Goal: Task Accomplishment & Management: Manage account settings

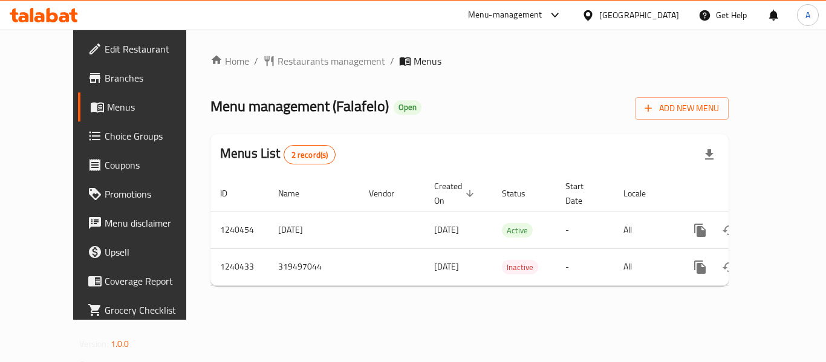
click at [40, 12] on icon at bounding box center [44, 15] width 68 height 15
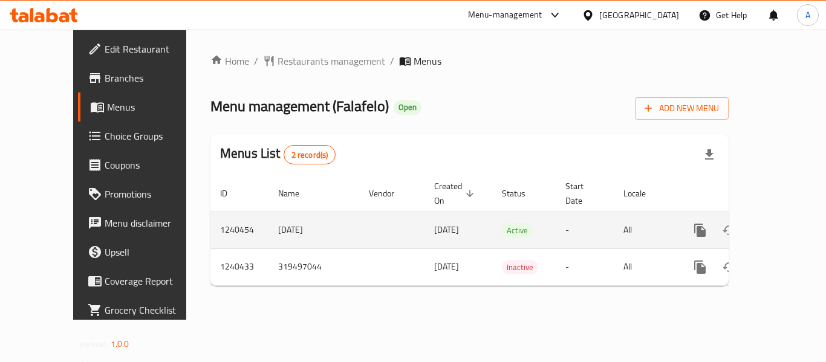
click at [780, 223] on icon "enhanced table" at bounding box center [787, 230] width 15 height 15
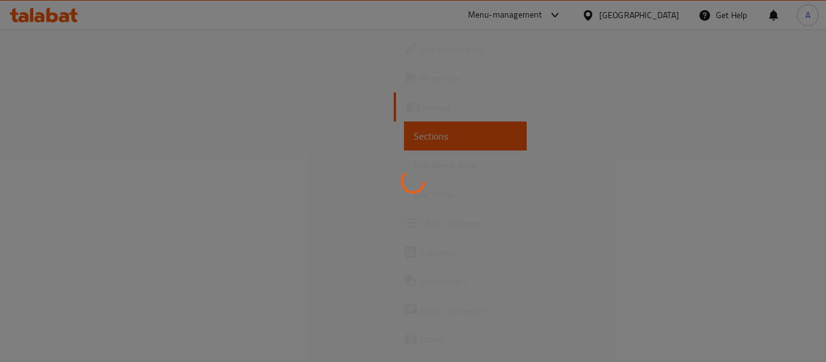
click at [331, 103] on div at bounding box center [413, 181] width 826 height 362
click at [375, 102] on div at bounding box center [413, 181] width 826 height 362
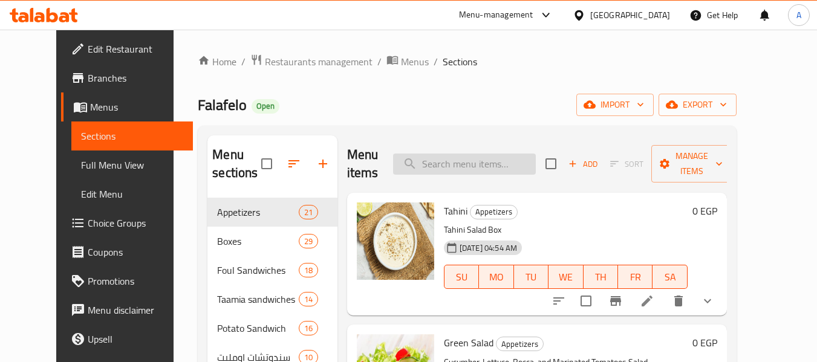
click at [474, 161] on input "search" at bounding box center [464, 164] width 143 height 21
paste input "Potato wedges with cheddar s"
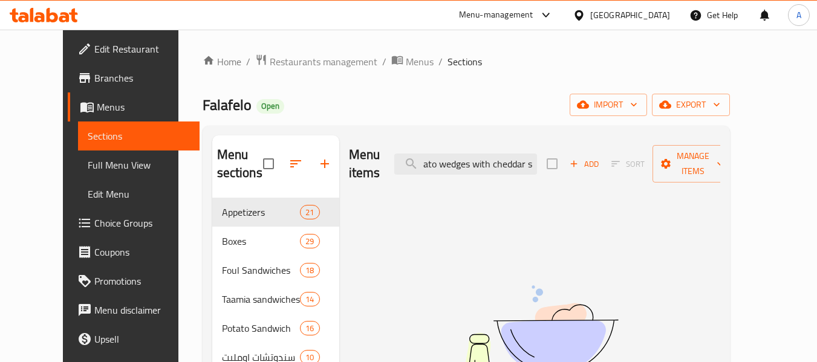
drag, startPoint x: 493, startPoint y: 153, endPoint x: 612, endPoint y: 152, distance: 118.6
click at [612, 152] on div "Menu items Potato wedges with cheddar s Add Sort Manage items" at bounding box center [534, 163] width 371 height 57
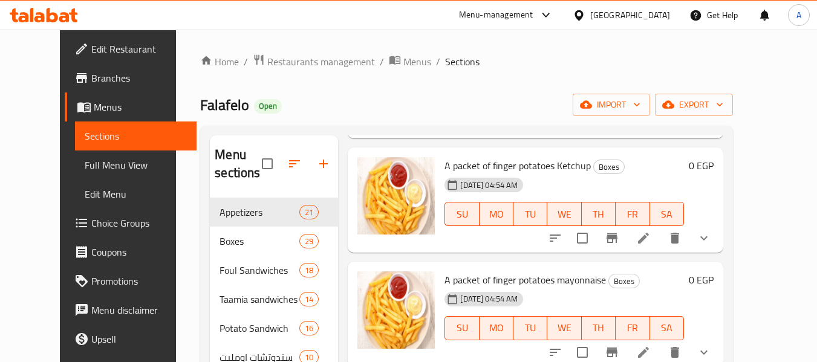
scroll to position [0, 0]
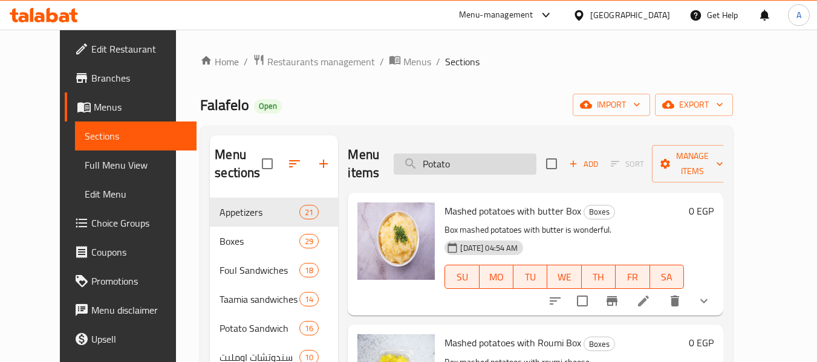
click at [476, 169] on input "Potato" at bounding box center [465, 164] width 143 height 21
paste input "wedges"
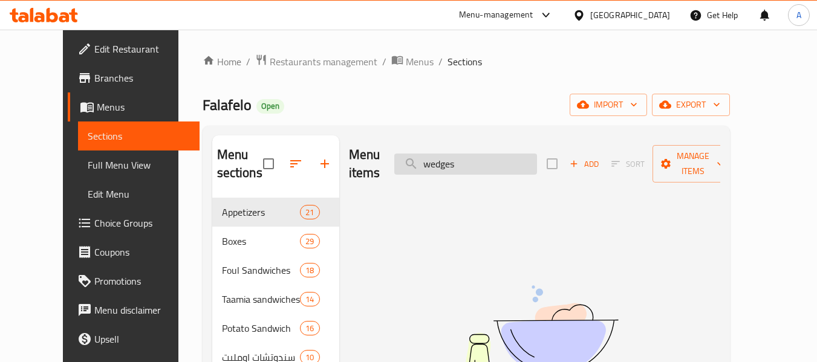
click at [509, 154] on input "wedges" at bounding box center [465, 164] width 143 height 21
type input "wedges"
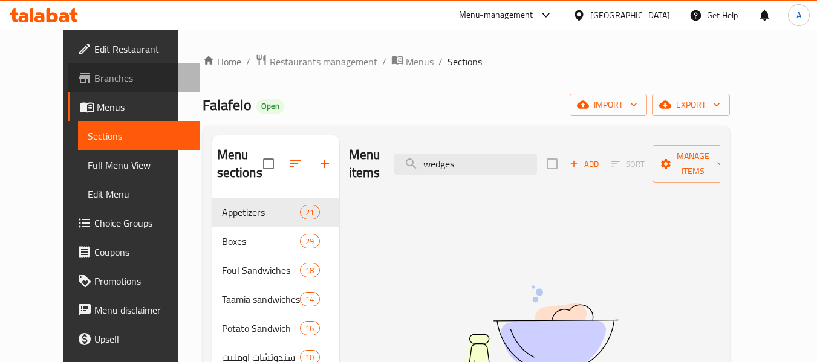
click at [94, 77] on span "Branches" at bounding box center [142, 78] width 96 height 15
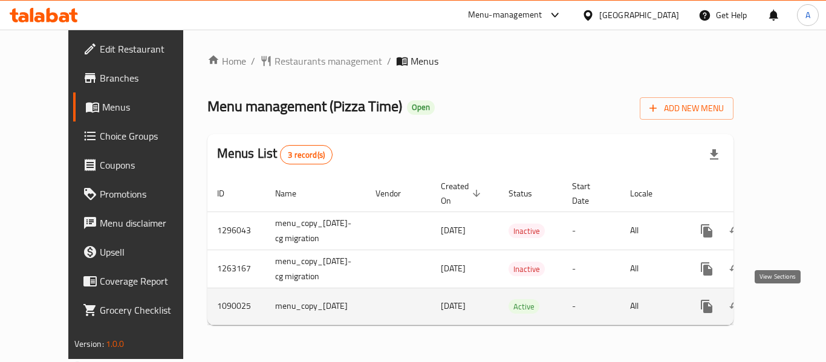
click at [787, 308] on icon "enhanced table" at bounding box center [794, 306] width 15 height 15
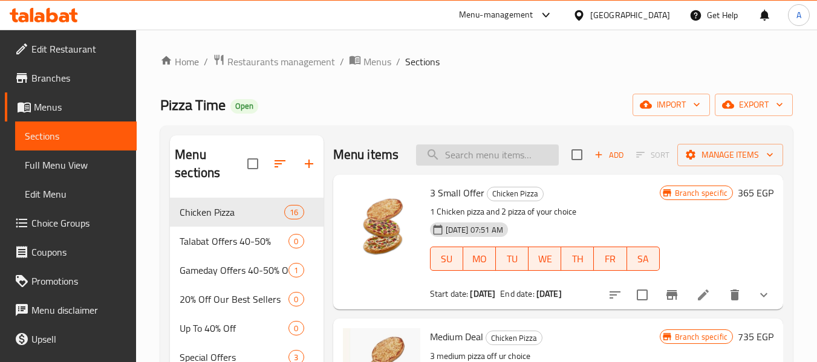
click at [500, 166] on input "search" at bounding box center [487, 155] width 143 height 21
paste input "offer 1."
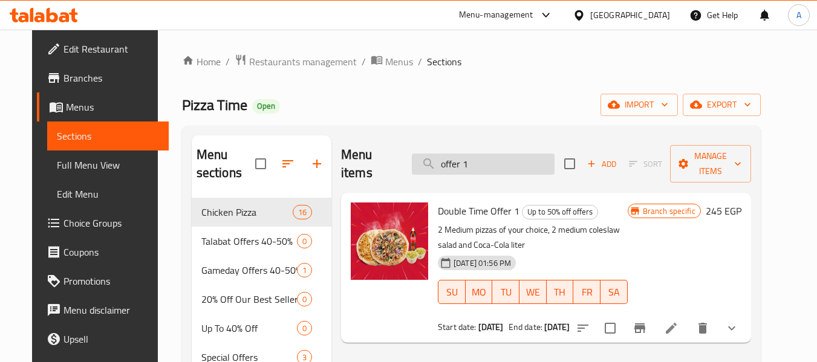
click at [478, 155] on input "offer 1" at bounding box center [483, 164] width 143 height 21
paste input "offer 2."
click at [478, 155] on input "offer offer 2." at bounding box center [483, 164] width 143 height 21
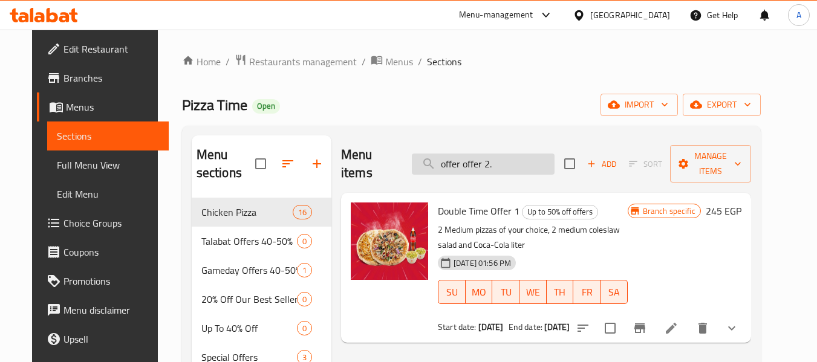
paste input "search"
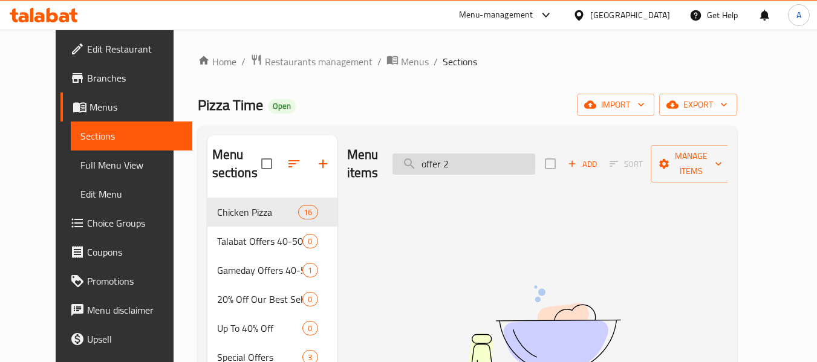
click at [487, 156] on input "offer 2" at bounding box center [464, 164] width 143 height 21
click at [508, 155] on input "offer 2" at bounding box center [464, 164] width 143 height 21
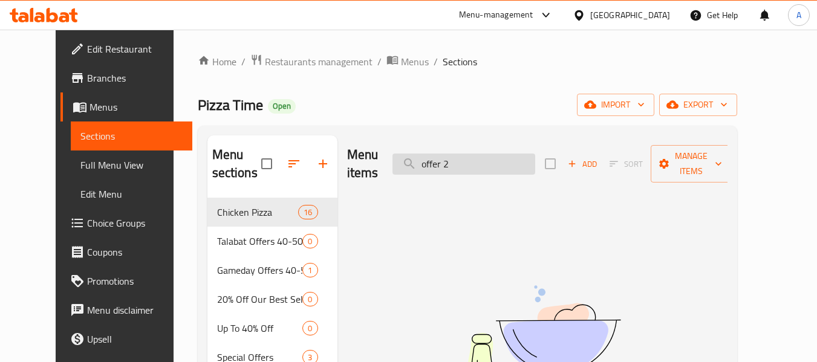
paste input ".Three stars"
drag, startPoint x: 446, startPoint y: 160, endPoint x: 405, endPoint y: 161, distance: 41.1
click at [405, 161] on div "Menu items .Three stars Add Sort Manage items" at bounding box center [537, 163] width 380 height 57
click at [515, 154] on input "Three stars" at bounding box center [464, 164] width 143 height 21
click at [515, 154] on input "Thre" at bounding box center [464, 164] width 143 height 21
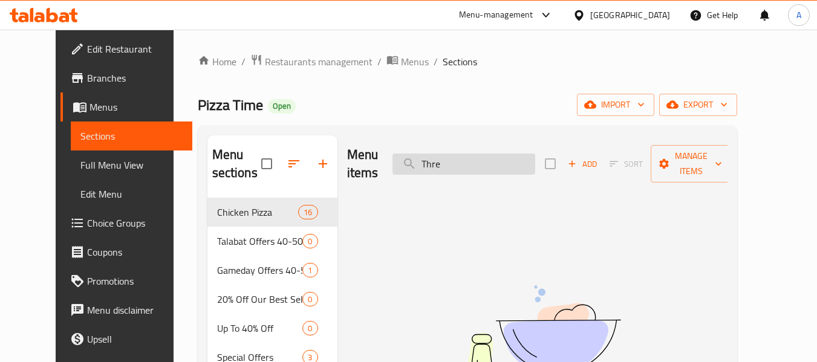
click at [515, 154] on input "Thre" at bounding box center [464, 164] width 143 height 21
click at [483, 154] on input "3 star" at bounding box center [464, 164] width 143 height 21
paste input ".Super Meal"
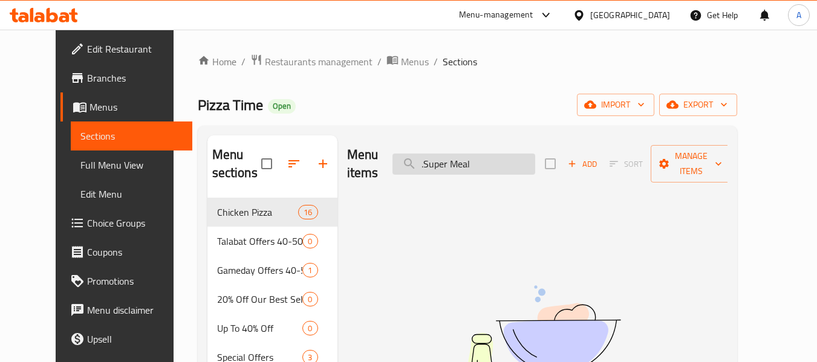
click at [483, 154] on input ".Super Meal" at bounding box center [464, 164] width 143 height 21
drag, startPoint x: 448, startPoint y: 152, endPoint x: 422, endPoint y: 152, distance: 25.4
click at [422, 154] on input ".Super Meal" at bounding box center [464, 164] width 143 height 21
click at [498, 156] on input "Super Meal" at bounding box center [464, 164] width 143 height 21
type input "Super M"
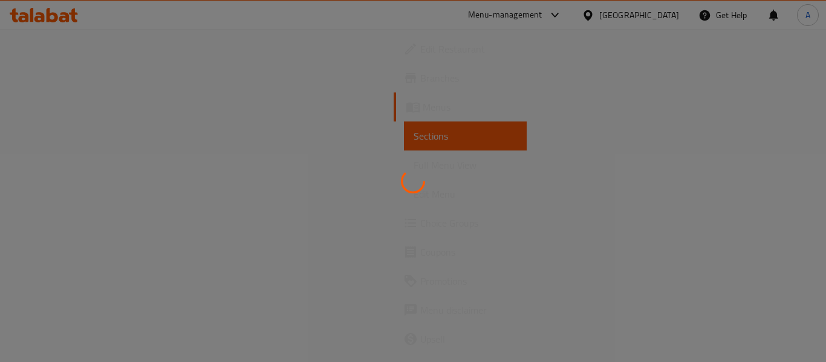
click at [76, 76] on div at bounding box center [413, 181] width 826 height 362
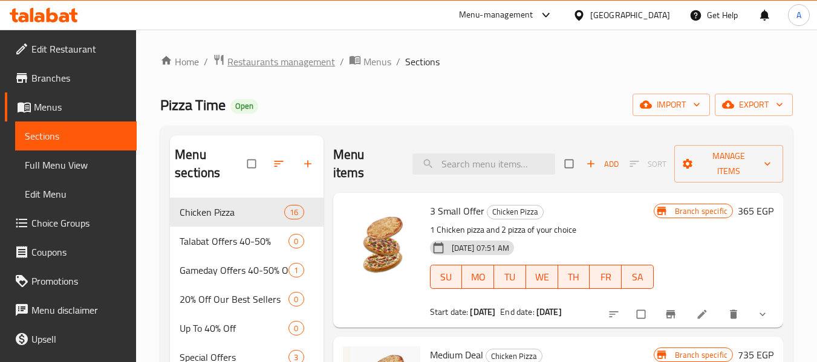
click at [259, 57] on span "Restaurants management" at bounding box center [281, 61] width 108 height 15
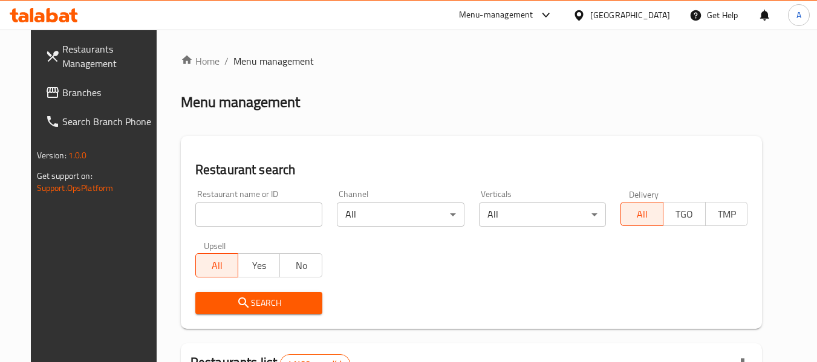
drag, startPoint x: 298, startPoint y: 218, endPoint x: 286, endPoint y: 207, distance: 16.3
click at [298, 218] on input "search" at bounding box center [258, 215] width 127 height 24
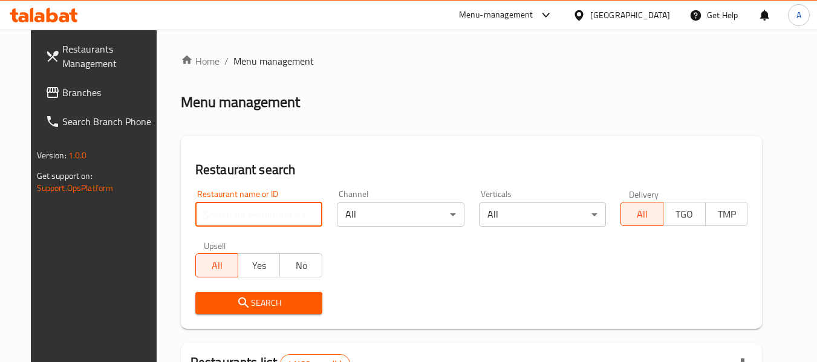
paste input "608882"
type input "608882"
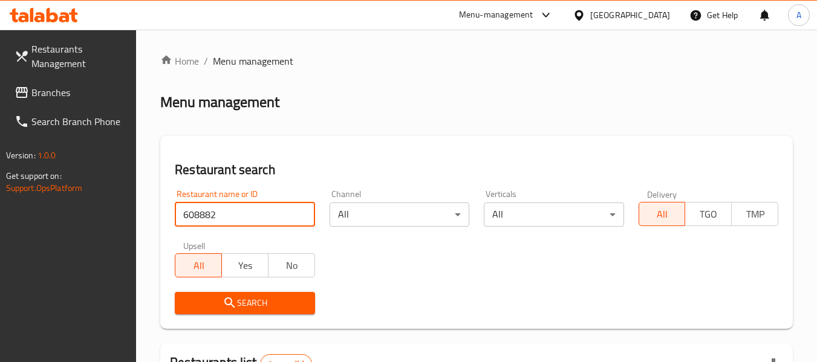
click button "Search" at bounding box center [245, 303] width 140 height 22
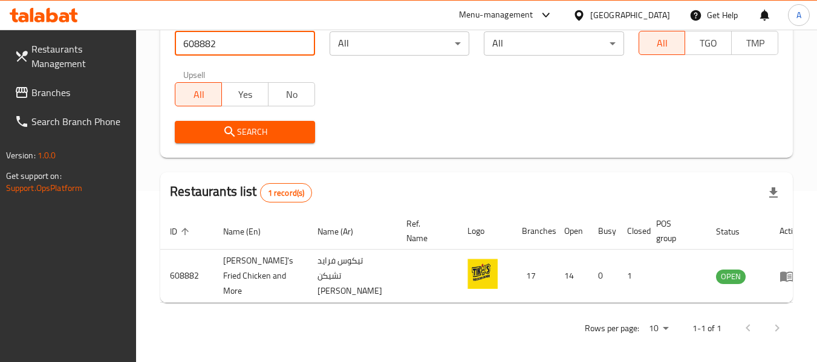
scroll to position [177, 0]
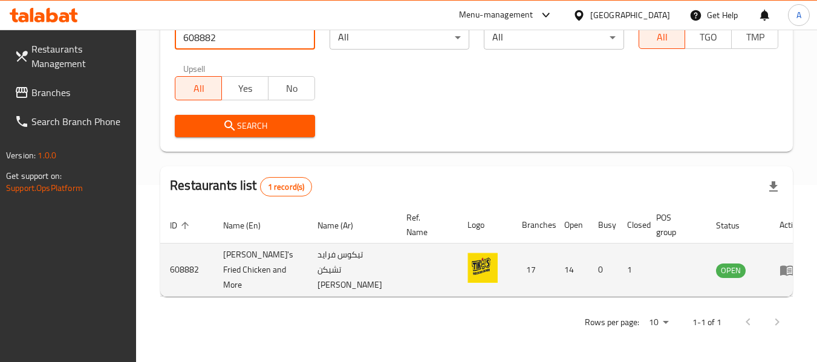
click at [780, 270] on icon "enhanced table" at bounding box center [786, 271] width 13 height 10
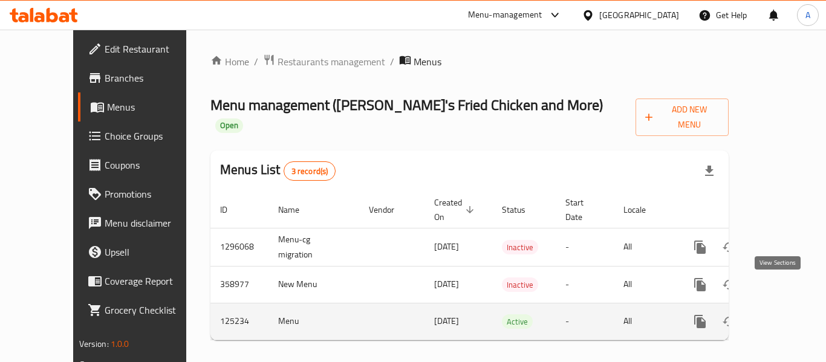
click at [782, 315] on icon "enhanced table" at bounding box center [787, 322] width 15 height 15
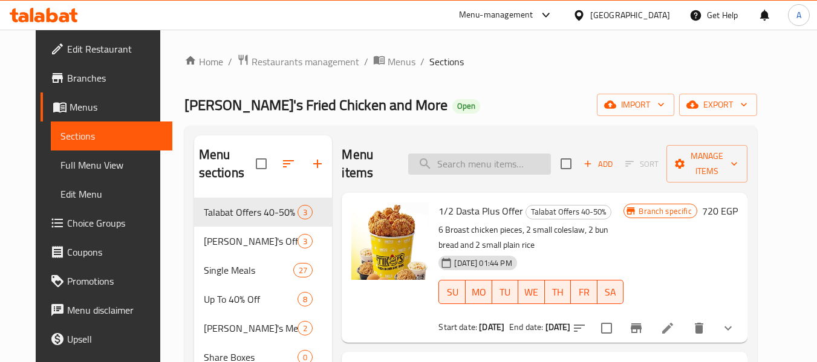
click at [486, 154] on input "search" at bounding box center [479, 164] width 143 height 21
paste input "offer 1."
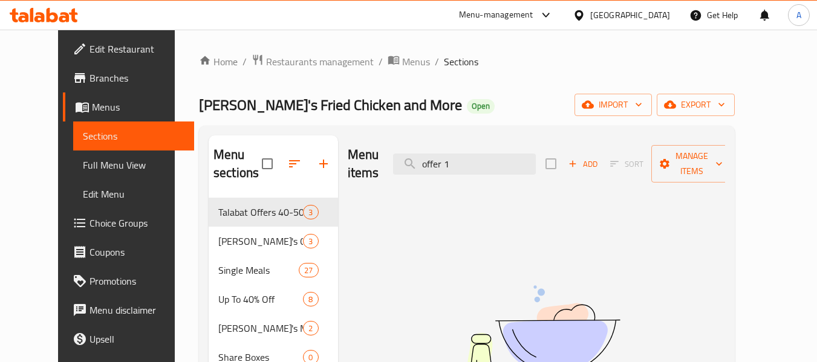
type input "offer 1"
click at [402, 65] on span "Menus" at bounding box center [416, 61] width 28 height 15
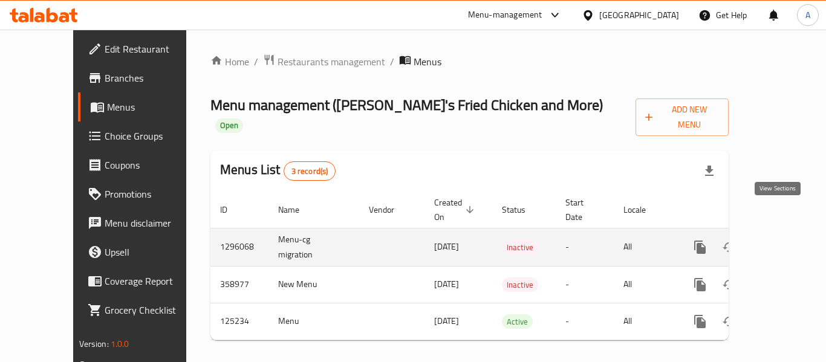
click at [781, 233] on link "enhanced table" at bounding box center [787, 247] width 29 height 29
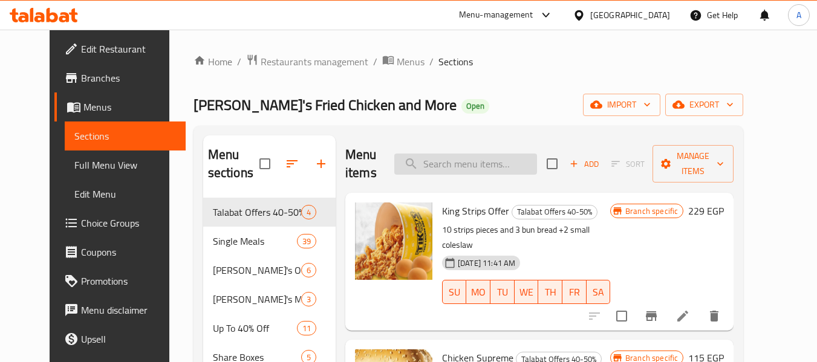
click at [494, 162] on input "search" at bounding box center [465, 164] width 143 height 21
paste input "offer 1."
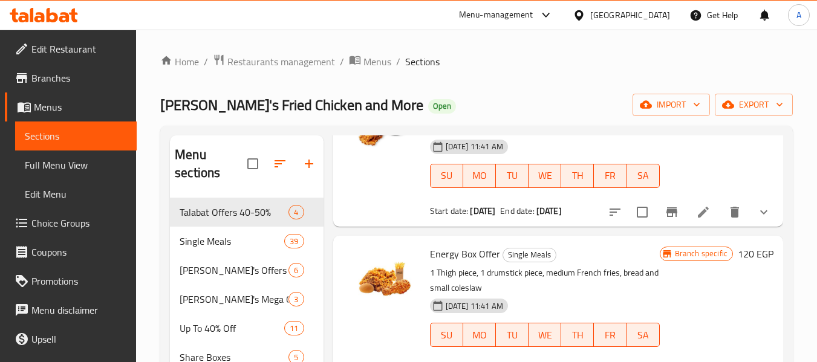
scroll to position [5141, 0]
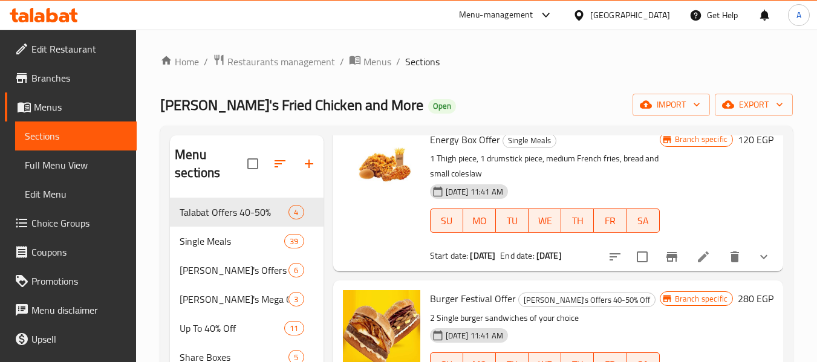
type input "offer"
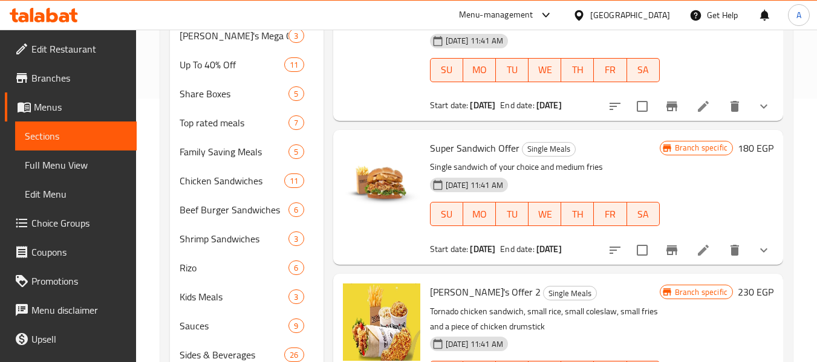
scroll to position [5924, 0]
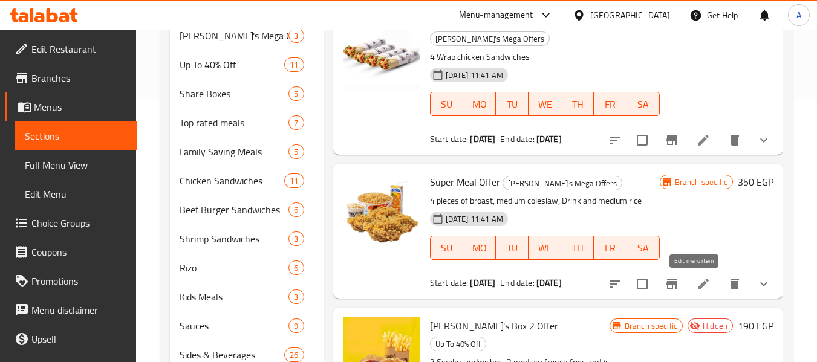
click at [696, 283] on icon at bounding box center [703, 284] width 15 height 15
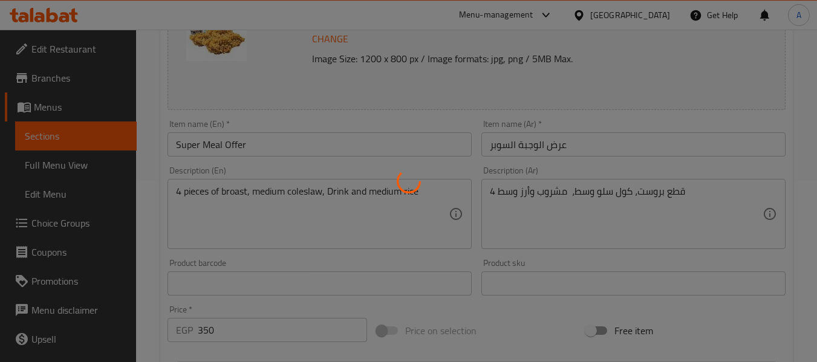
type input "اختيارك من المذاق:"
type input "1"
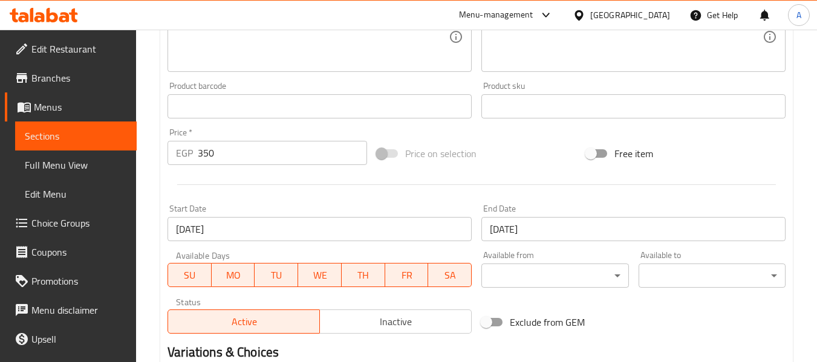
scroll to position [363, 0]
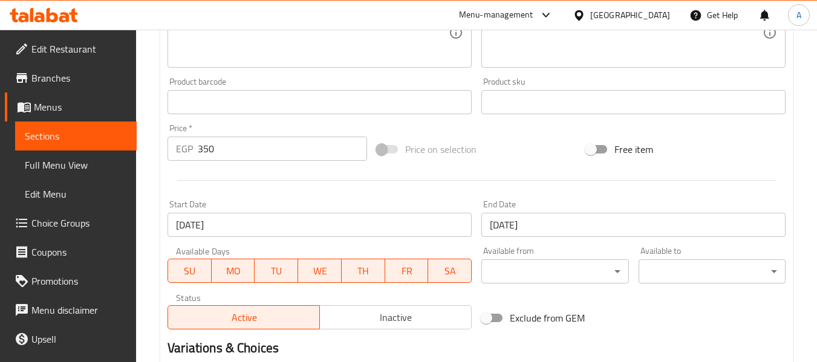
click at [246, 154] on input "350" at bounding box center [282, 149] width 169 height 24
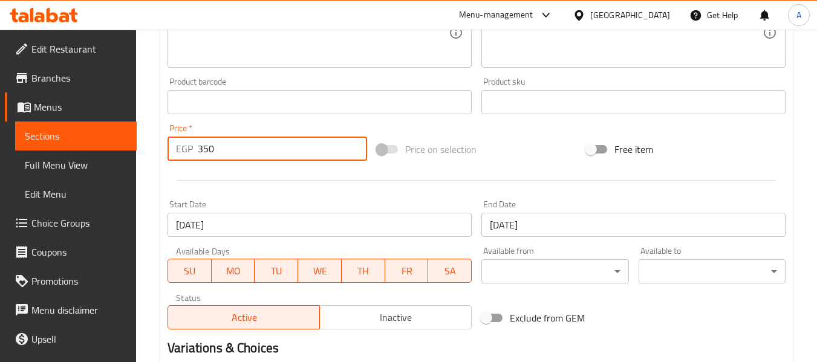
click at [246, 154] on input "350" at bounding box center [282, 149] width 169 height 24
paste input "4"
type input "450"
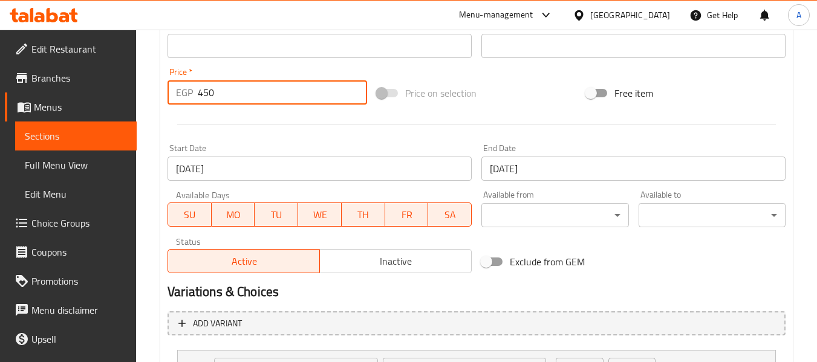
scroll to position [530, 0]
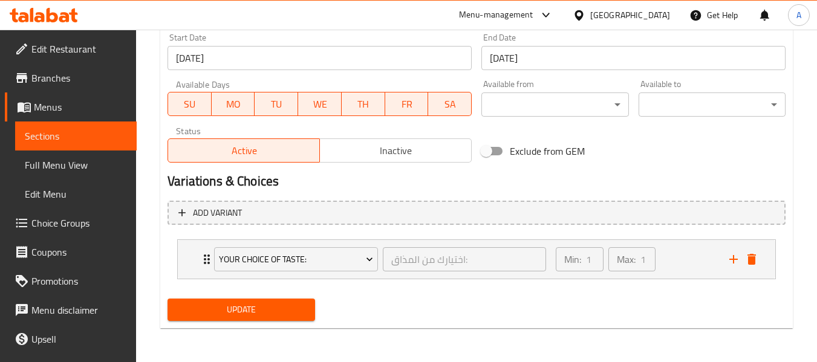
click at [247, 302] on span "Update" at bounding box center [241, 309] width 128 height 15
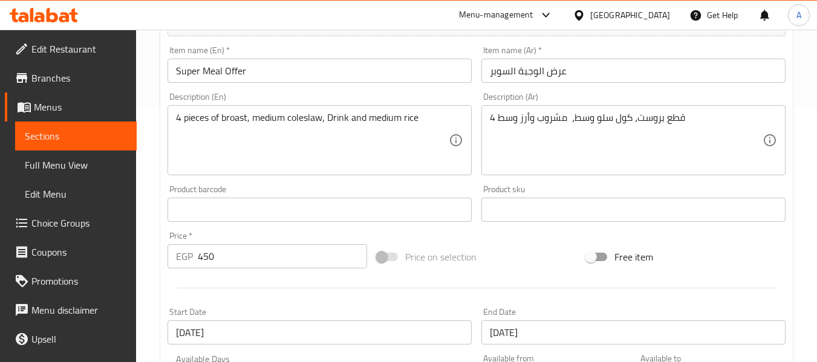
scroll to position [227, 0]
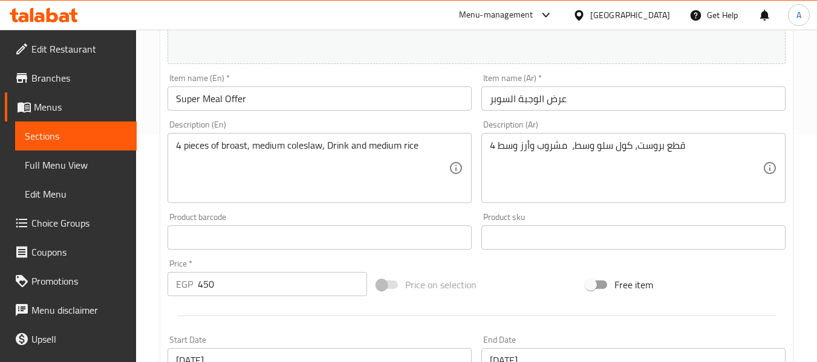
click at [288, 94] on input "Super Meal Offer" at bounding box center [320, 98] width 304 height 24
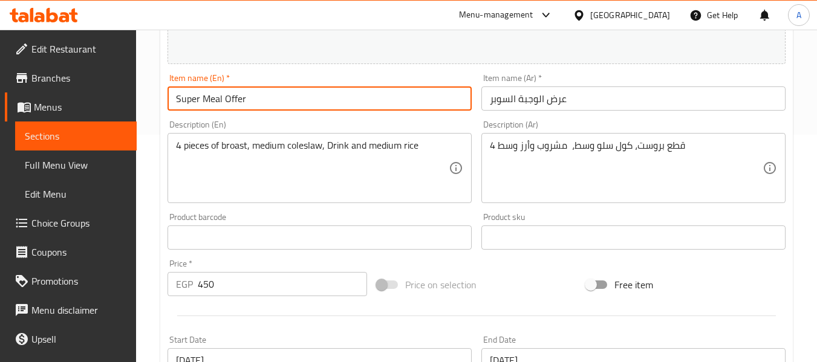
click at [288, 94] on input "Super Meal Offer" at bounding box center [320, 98] width 304 height 24
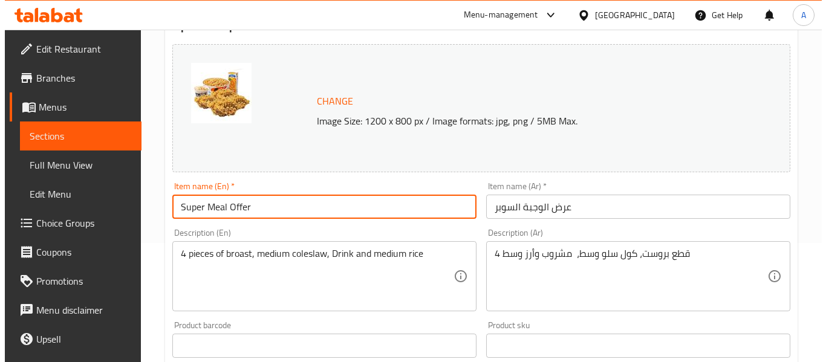
scroll to position [0, 0]
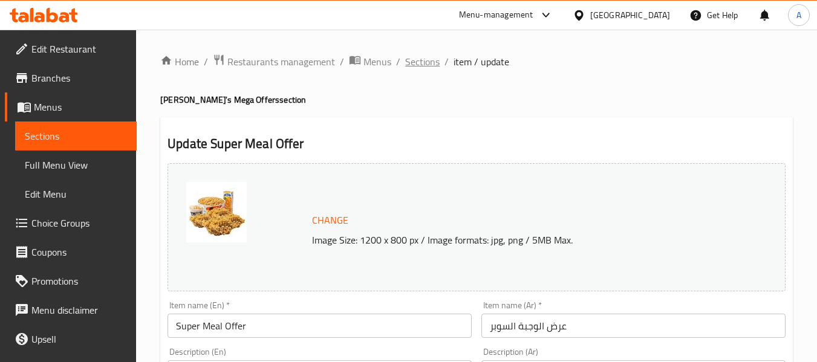
click at [422, 69] on span "Sections" at bounding box center [422, 61] width 34 height 15
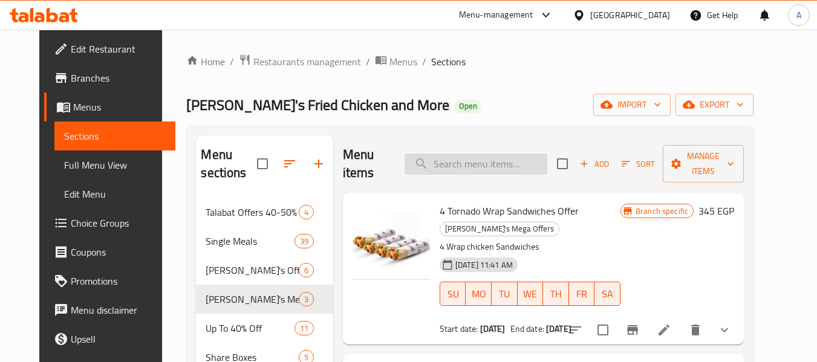
click at [496, 154] on input "search" at bounding box center [476, 164] width 143 height 21
paste input "Super Meal Offer"
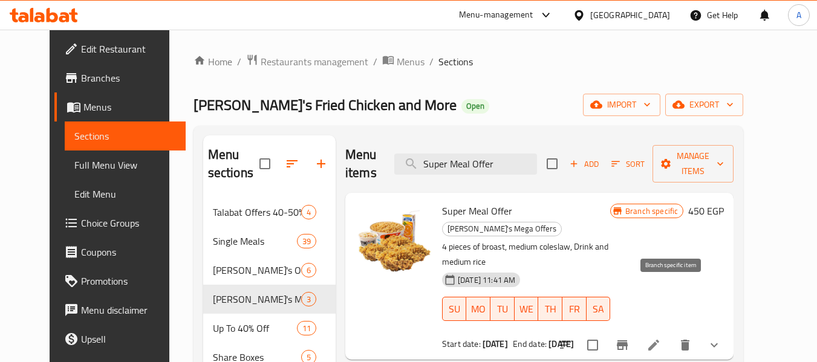
type input "Super Meal Offer"
click at [628, 341] on icon "Branch-specific-item" at bounding box center [622, 346] width 11 height 10
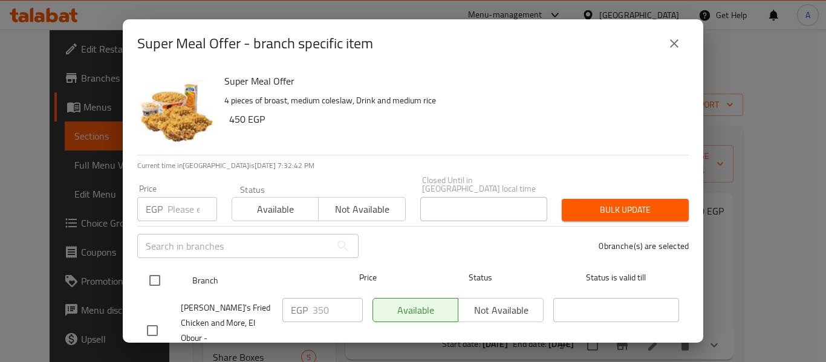
click at [163, 269] on input "checkbox" at bounding box center [154, 280] width 25 height 25
checkbox input "true"
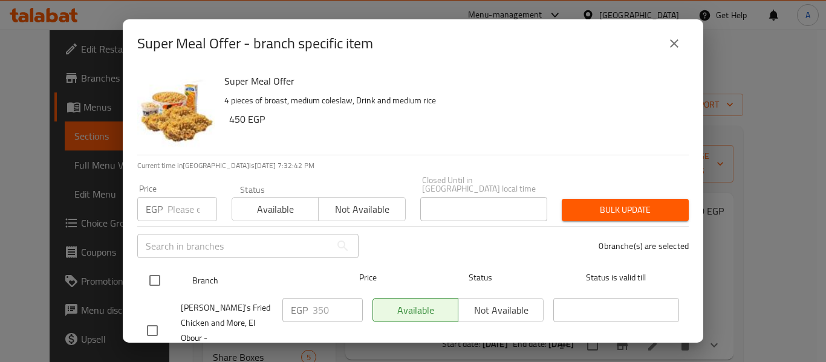
checkbox input "true"
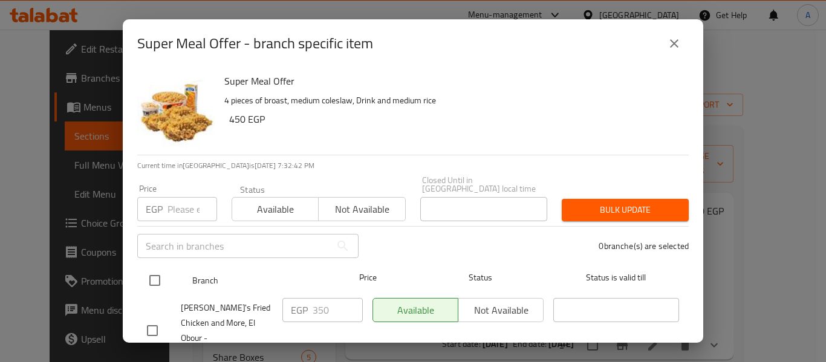
checkbox input "true"
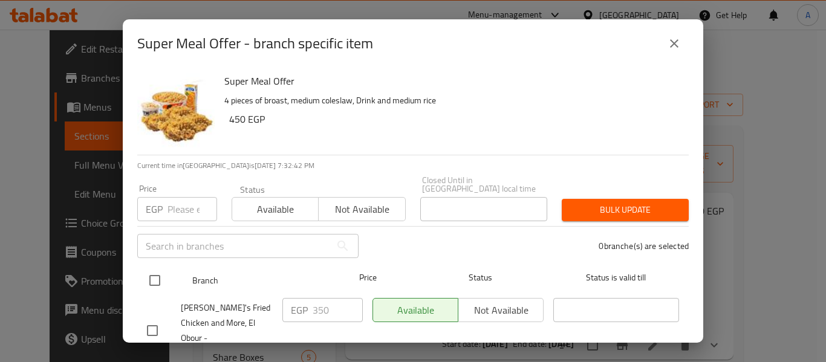
checkbox input "true"
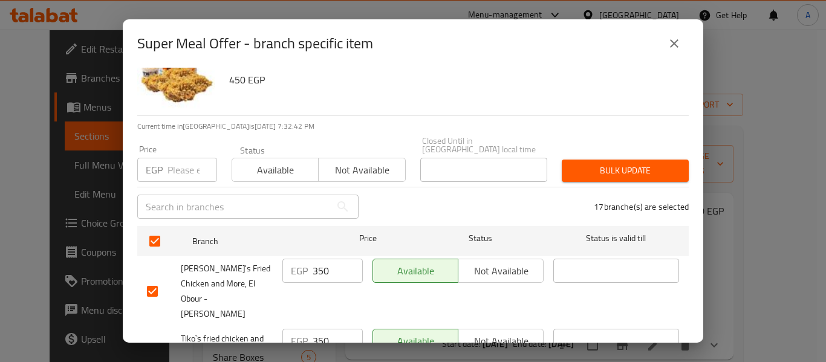
scroll to position [60, 0]
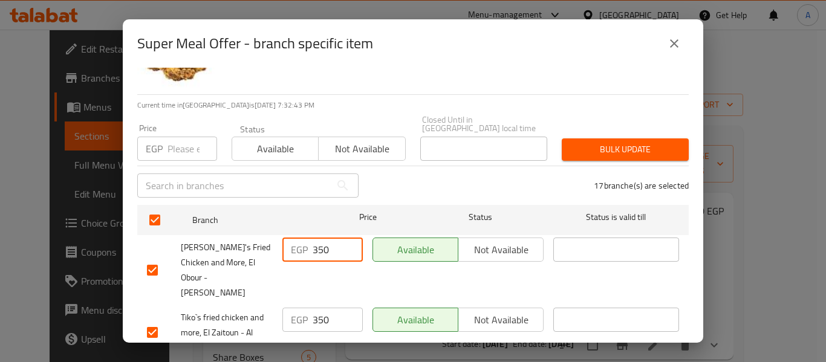
drag, startPoint x: 333, startPoint y: 245, endPoint x: 316, endPoint y: 242, distance: 16.6
click at [318, 242] on input "350" at bounding box center [338, 250] width 50 height 24
click at [316, 238] on input "350" at bounding box center [338, 250] width 50 height 24
paste input "4"
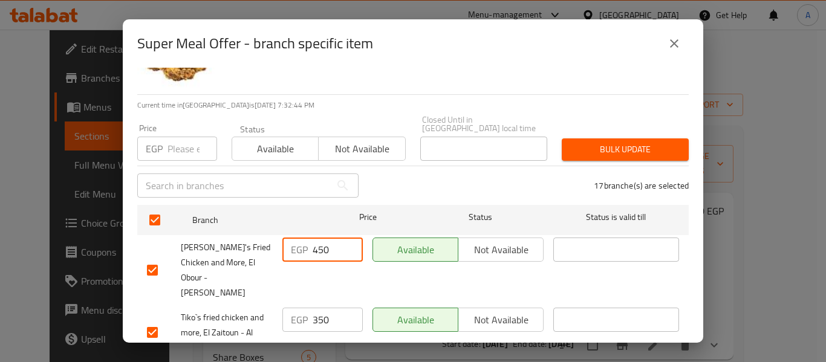
type input "450"
click at [320, 303] on div "EGP 350 ​" at bounding box center [323, 333] width 90 height 60
click at [316, 308] on input "350" at bounding box center [338, 320] width 50 height 24
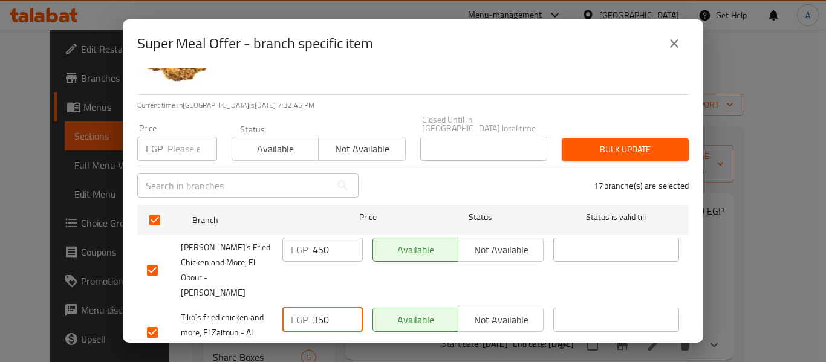
click at [316, 308] on input "350" at bounding box center [338, 320] width 50 height 24
paste input "4"
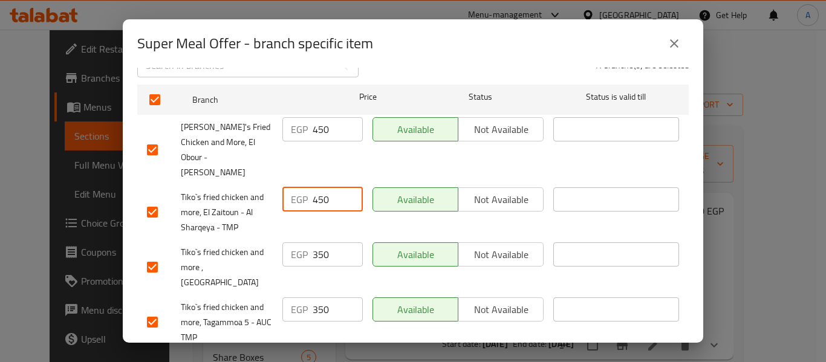
scroll to position [181, 0]
type input "450"
click at [321, 242] on input "350" at bounding box center [338, 254] width 50 height 24
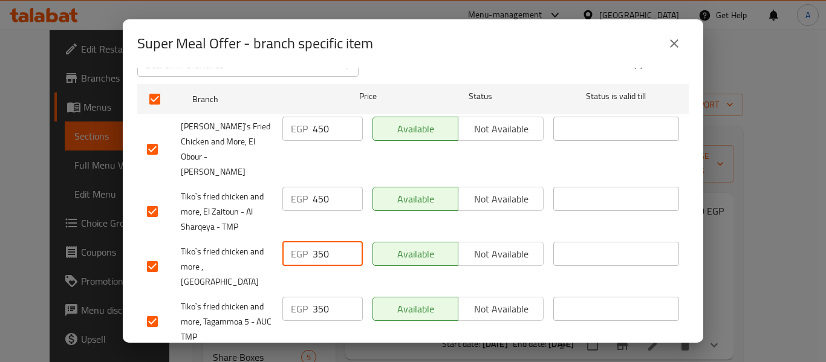
click at [321, 242] on input "350" at bounding box center [338, 254] width 50 height 24
paste input "4"
type input "450"
click at [322, 297] on input "350" at bounding box center [338, 309] width 50 height 24
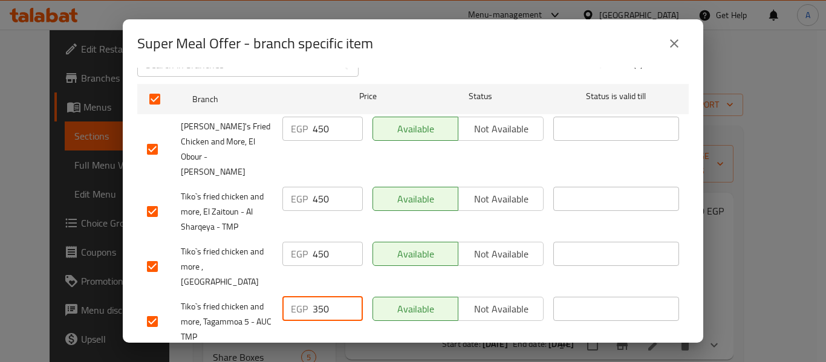
click at [322, 297] on input "350" at bounding box center [338, 309] width 50 height 24
paste input "4"
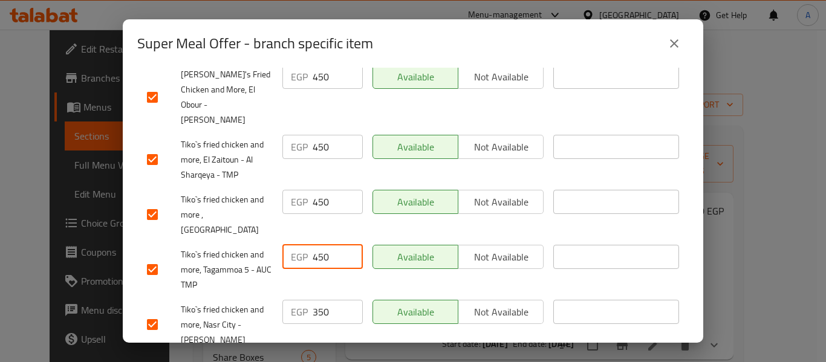
scroll to position [302, 0]
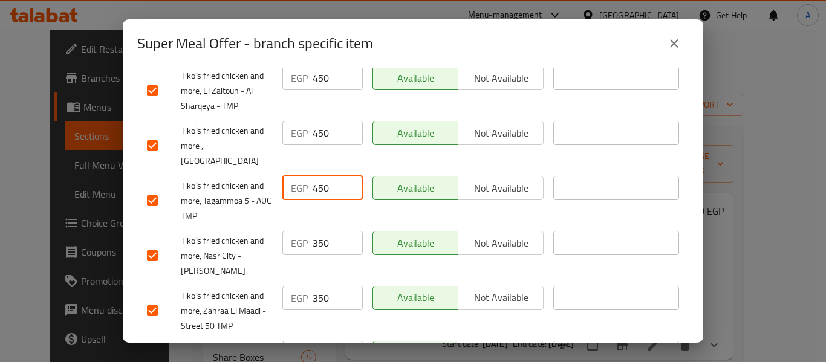
type input "450"
click at [325, 231] on input "350" at bounding box center [338, 243] width 50 height 24
paste input "450"
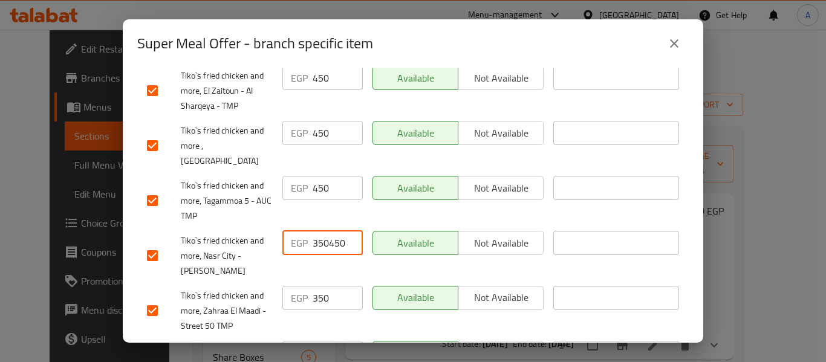
scroll to position [0, 1]
click at [321, 231] on input "350450" at bounding box center [338, 243] width 50 height 24
paste input "number"
click at [321, 231] on input "350450" at bounding box center [338, 243] width 50 height 24
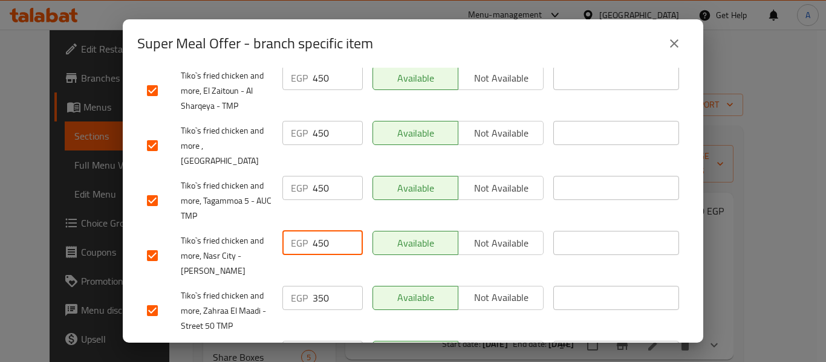
scroll to position [0, 0]
type input "450"
click at [327, 286] on input "350" at bounding box center [338, 298] width 50 height 24
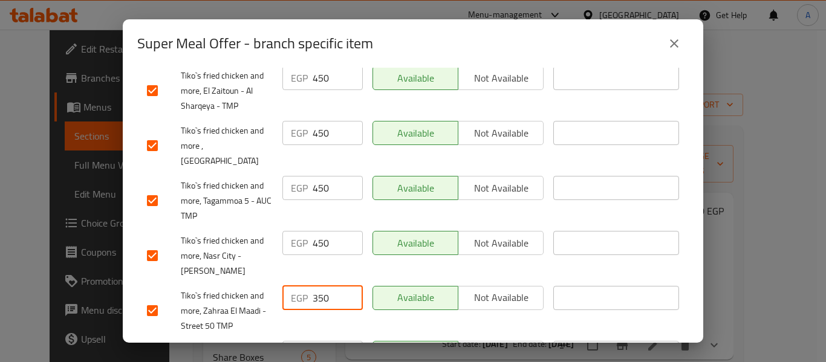
click at [327, 286] on input "350" at bounding box center [338, 298] width 50 height 24
paste input "4"
type input "450"
click at [323, 341] on input "350" at bounding box center [338, 353] width 50 height 24
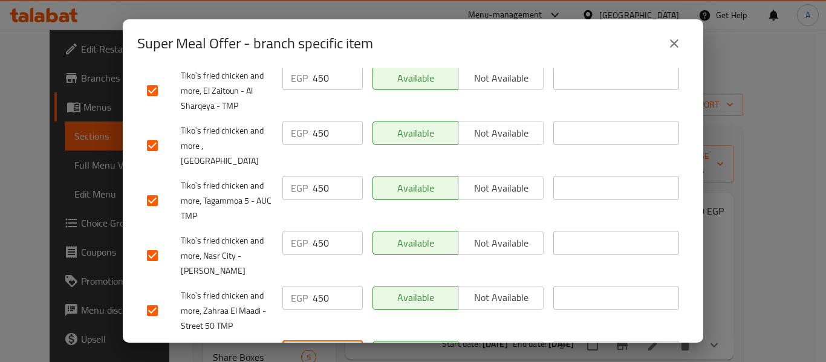
click at [323, 341] on input "350" at bounding box center [338, 353] width 50 height 24
paste input "4"
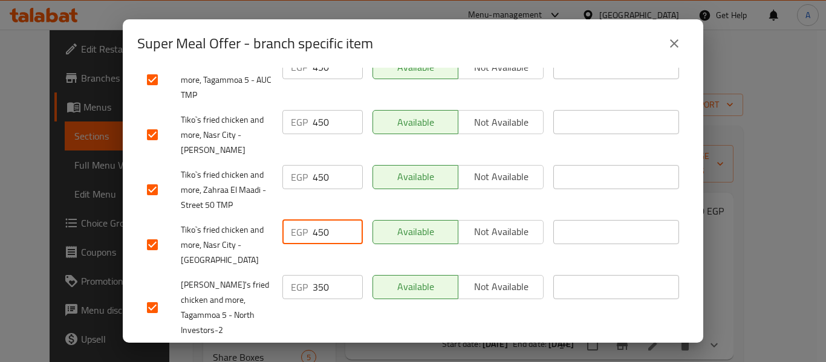
type input "450"
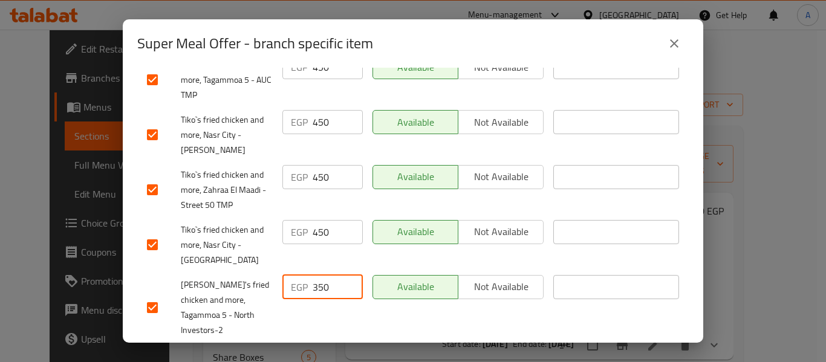
click at [318, 275] on input "350" at bounding box center [338, 287] width 50 height 24
paste input "4"
type input "450"
click at [315, 345] on input "350" at bounding box center [338, 357] width 50 height 24
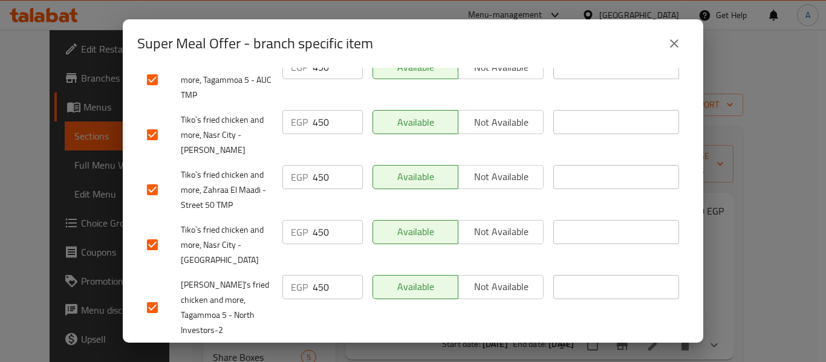
click at [315, 345] on input "350" at bounding box center [338, 357] width 50 height 24
paste input "4"
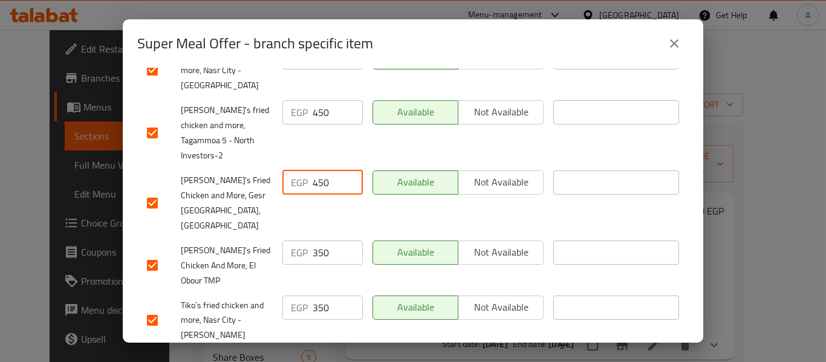
scroll to position [605, 0]
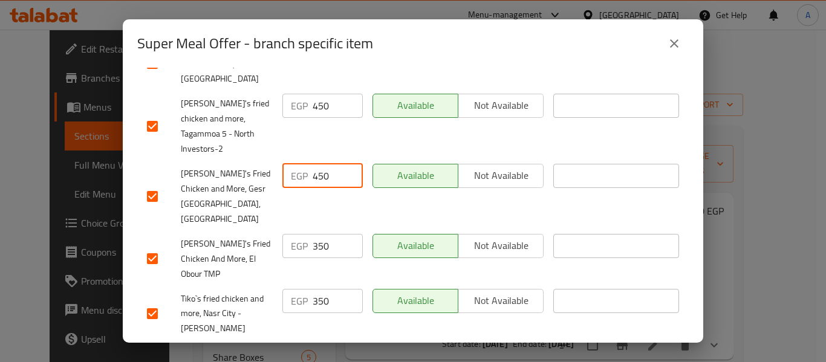
type input "450"
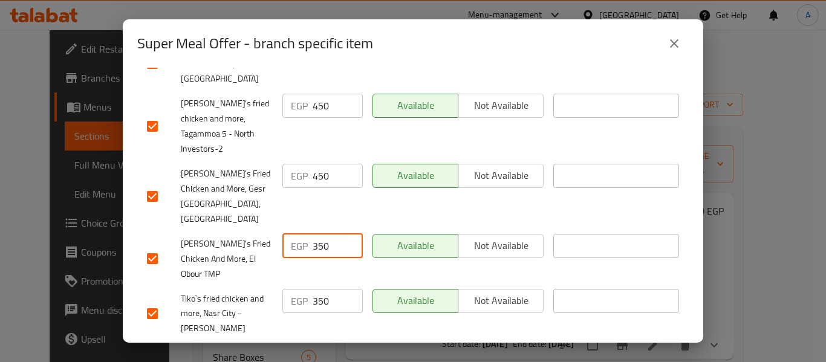
click at [323, 234] on input "350" at bounding box center [338, 246] width 50 height 24
paste input "4"
click at [323, 234] on input "350" at bounding box center [338, 246] width 50 height 24
type input "450"
click at [327, 289] on input "350" at bounding box center [338, 301] width 50 height 24
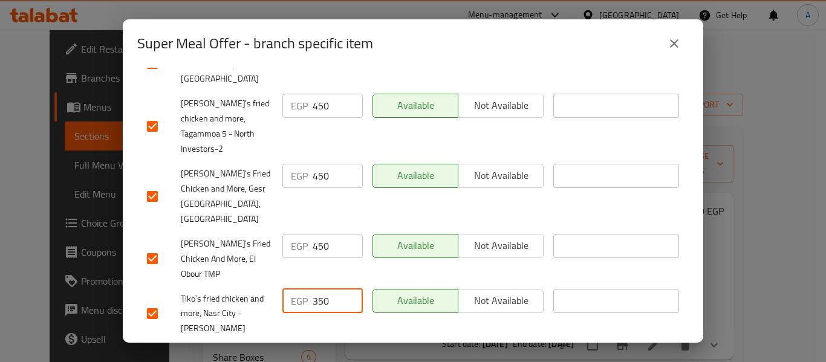
click at [327, 289] on input "350" at bounding box center [338, 301] width 50 height 24
click at [318, 289] on input "350" at bounding box center [338, 301] width 50 height 24
paste input "4"
type input "450"
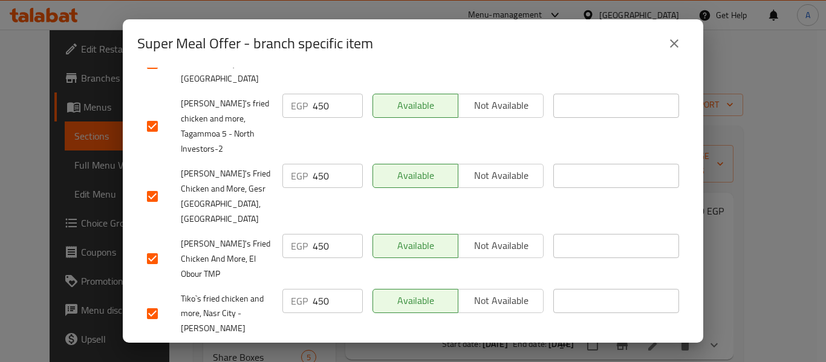
click at [319, 344] on input "350" at bounding box center [338, 356] width 50 height 24
paste input "4"
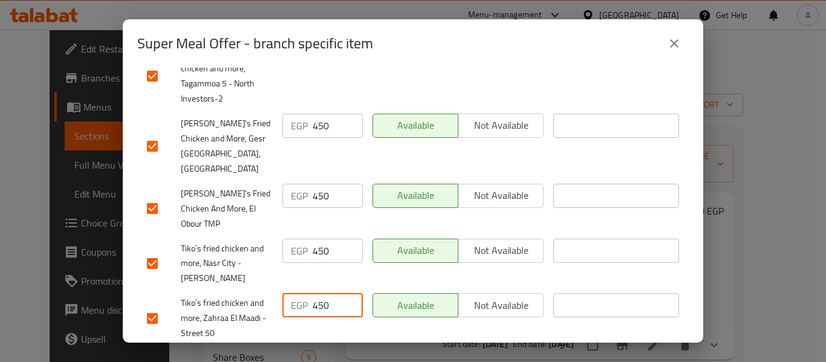
scroll to position [726, 0]
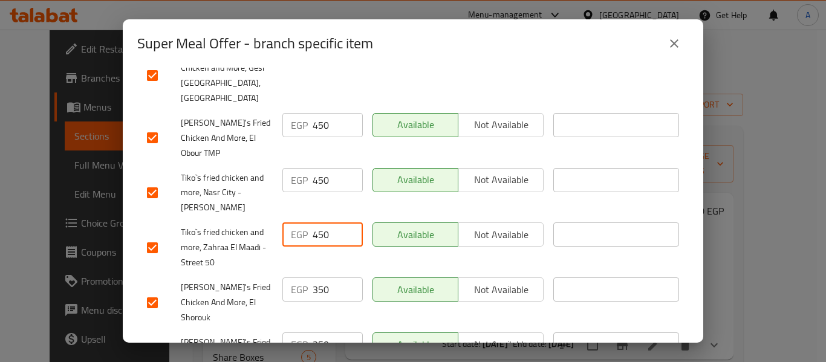
type input "450"
click at [326, 278] on input "350" at bounding box center [338, 290] width 50 height 24
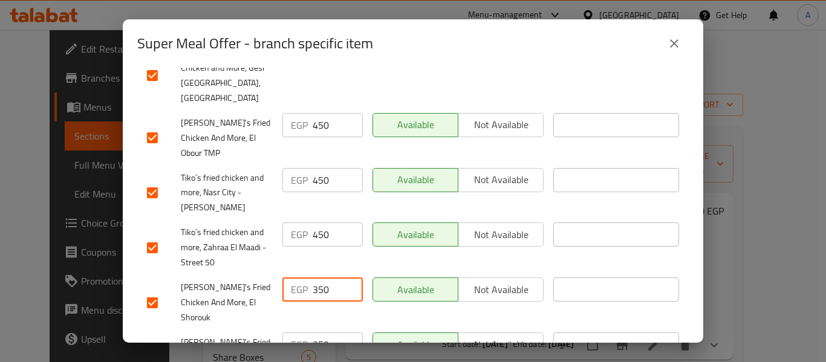
click at [326, 278] on input "350" at bounding box center [338, 290] width 50 height 24
paste input "450"
click at [318, 278] on input "350450" at bounding box center [338, 290] width 50 height 24
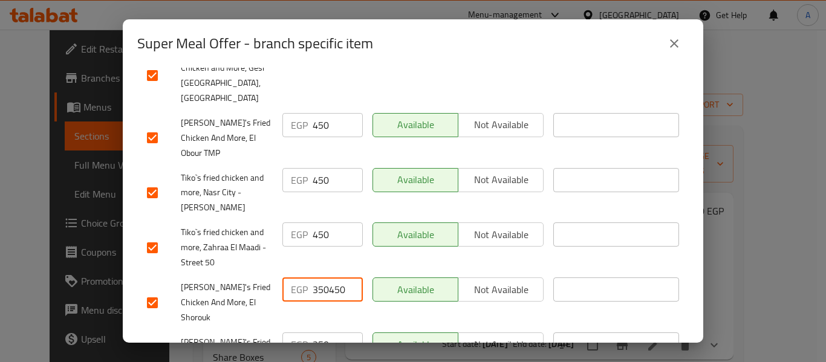
click at [318, 278] on input "350450" at bounding box center [338, 290] width 50 height 24
paste input "number"
type input "450"
click at [323, 333] on input "350" at bounding box center [338, 345] width 50 height 24
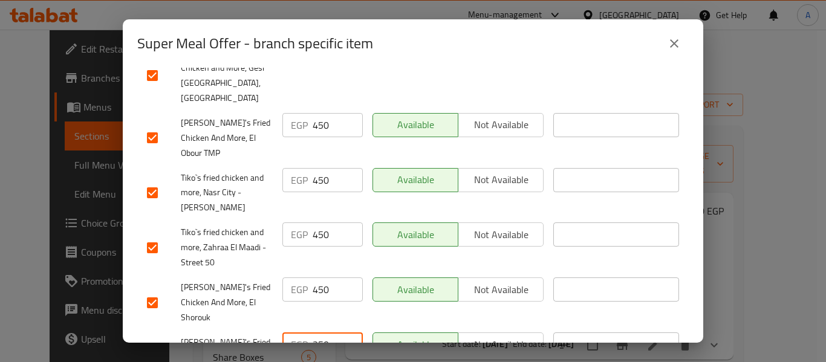
click at [323, 333] on input "350" at bounding box center [338, 345] width 50 height 24
paste input "4"
type input "450"
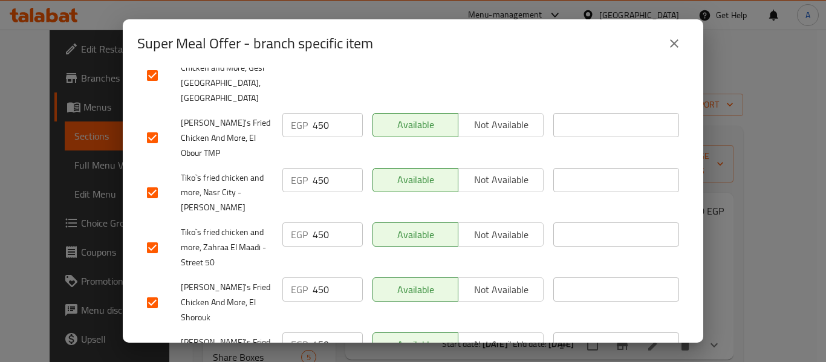
paste input "4"
type input "450"
paste input "4"
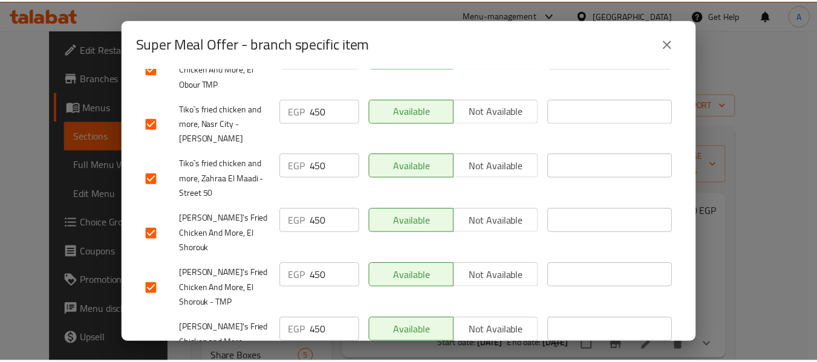
scroll to position [806, 0]
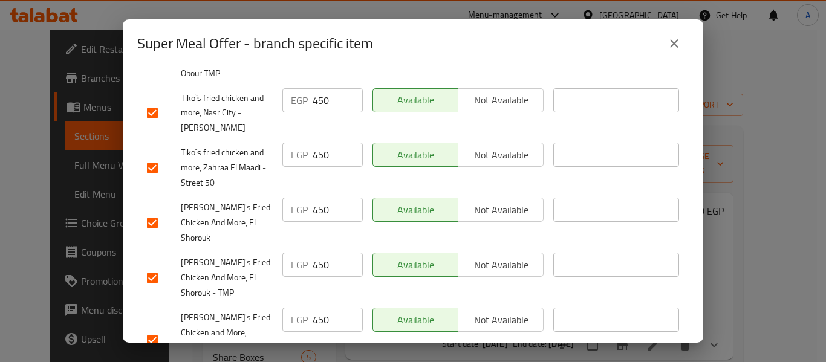
type input "450"
paste input "450"
type input "450"
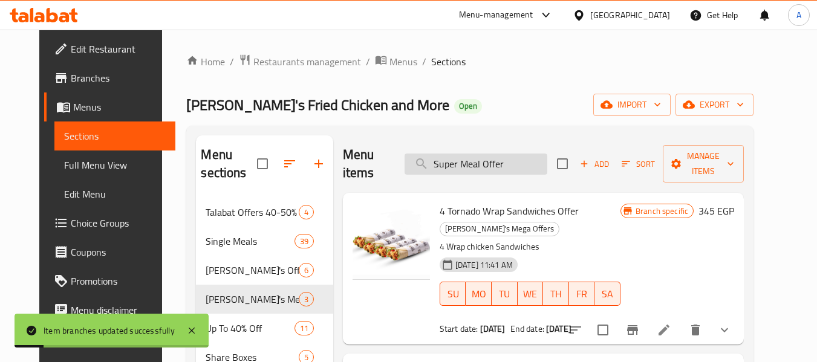
click at [522, 154] on input "Super Meal Offer" at bounding box center [476, 164] width 143 height 21
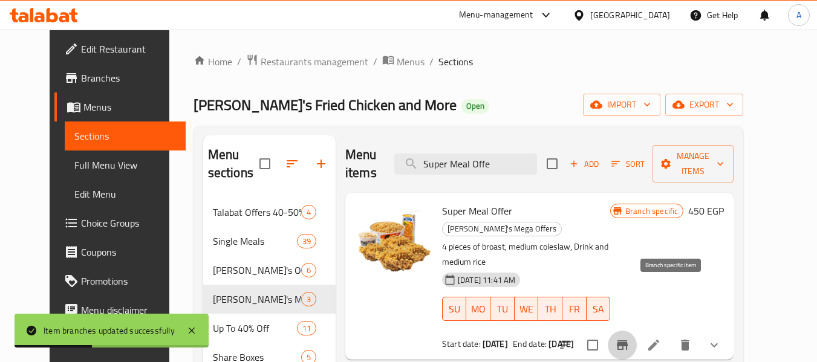
click at [628, 341] on icon "Branch-specific-item" at bounding box center [622, 346] width 11 height 10
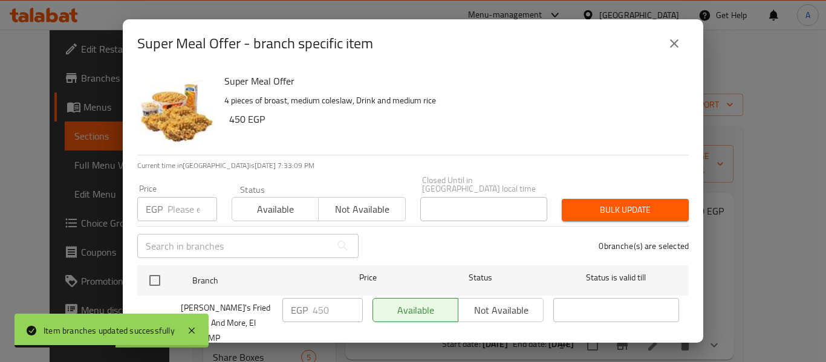
click at [673, 39] on icon "close" at bounding box center [674, 43] width 15 height 15
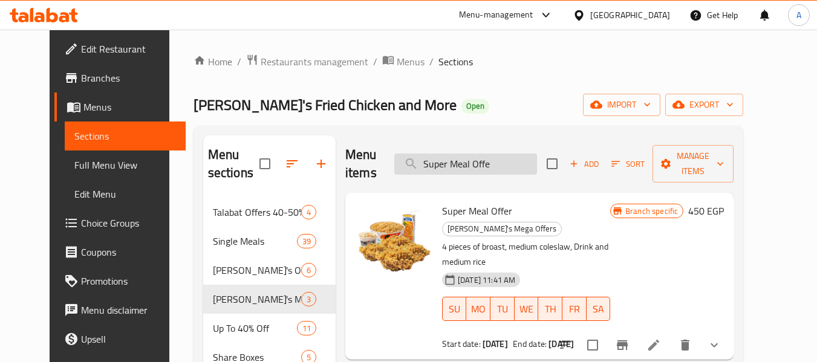
click at [468, 156] on input "Super Meal Offe" at bounding box center [465, 164] width 143 height 21
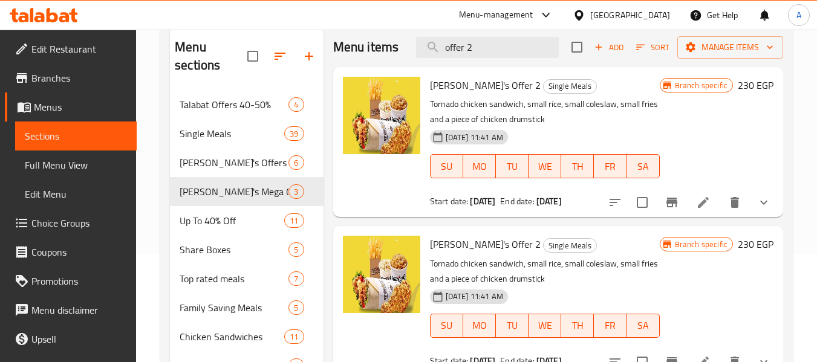
scroll to position [0, 0]
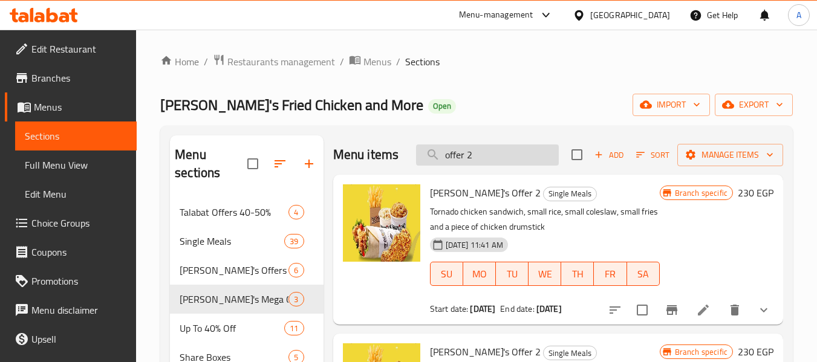
click at [504, 159] on input "offer 2" at bounding box center [487, 155] width 143 height 21
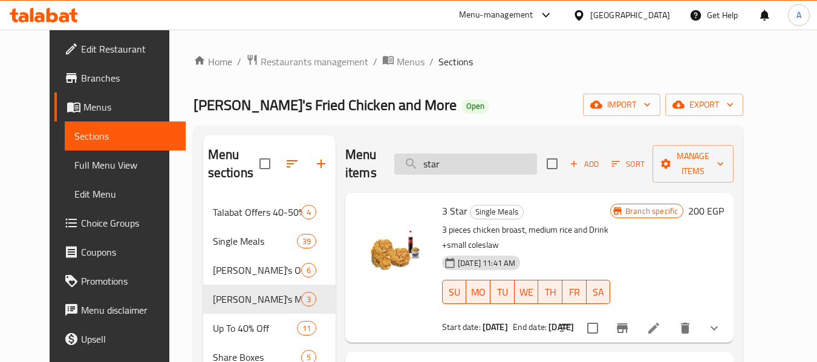
type input "star"
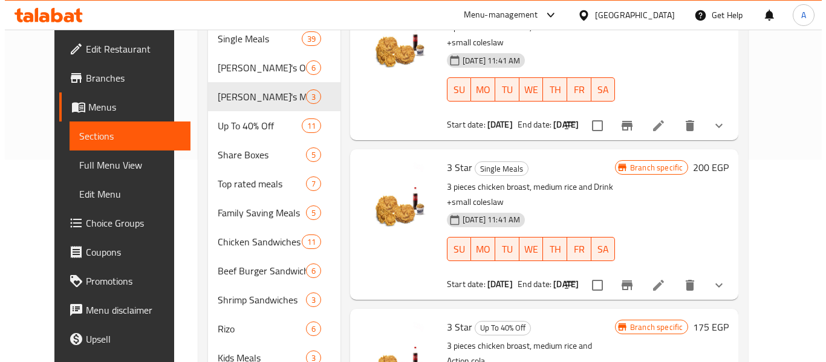
scroll to position [181, 0]
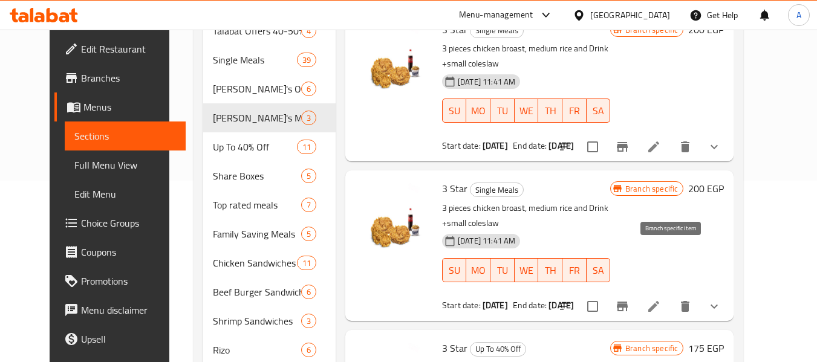
click at [630, 299] on icon "Branch-specific-item" at bounding box center [622, 306] width 15 height 15
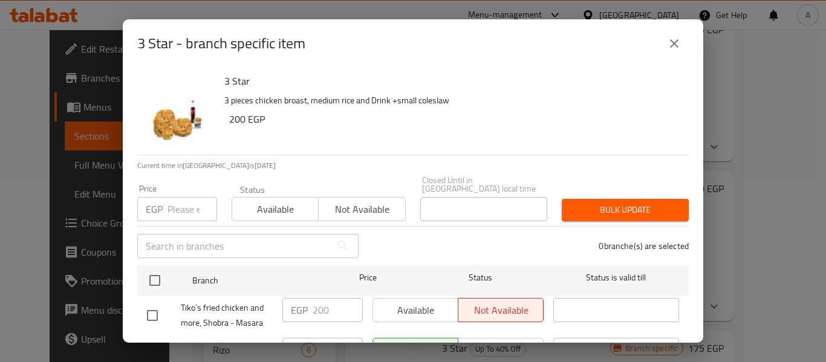
click at [679, 32] on button "close" at bounding box center [674, 43] width 29 height 29
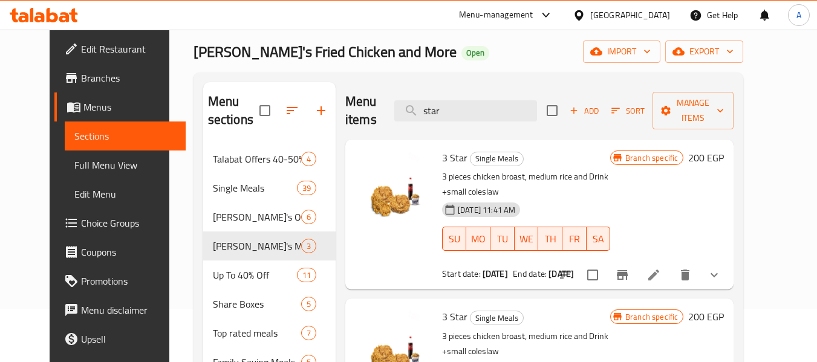
scroll to position [0, 0]
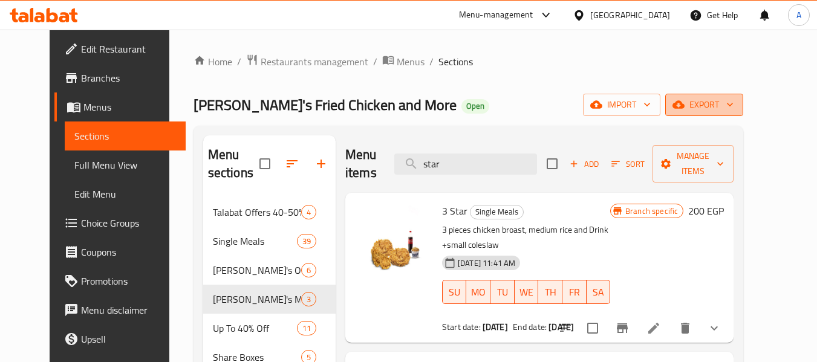
click at [734, 101] on span "export" at bounding box center [704, 104] width 59 height 15
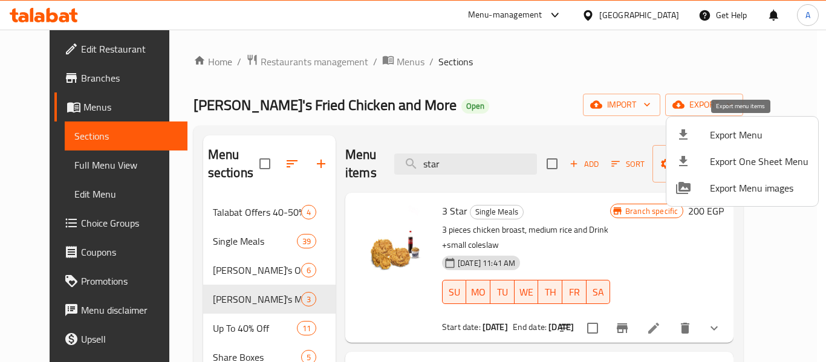
click at [731, 131] on span "Export Menu" at bounding box center [759, 135] width 99 height 15
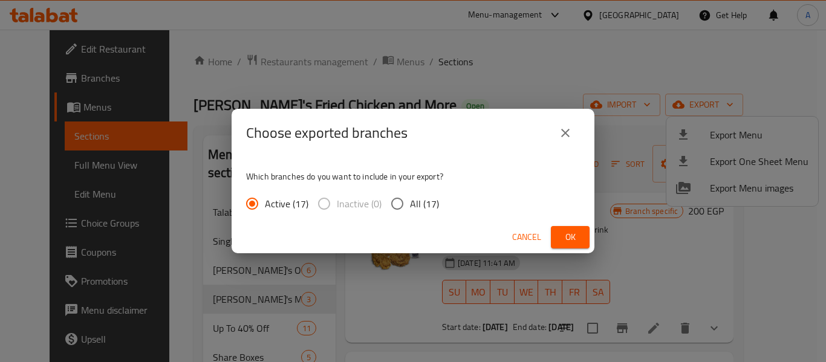
click at [410, 201] on span "All (17)" at bounding box center [424, 204] width 29 height 15
click at [409, 201] on input "All (17)" at bounding box center [397, 203] width 25 height 25
radio input "true"
click at [577, 235] on span "Ok" at bounding box center [570, 237] width 19 height 15
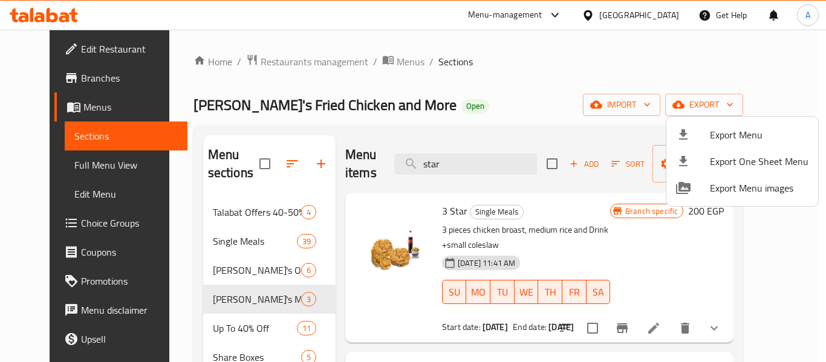
click at [704, 272] on div at bounding box center [413, 181] width 826 height 362
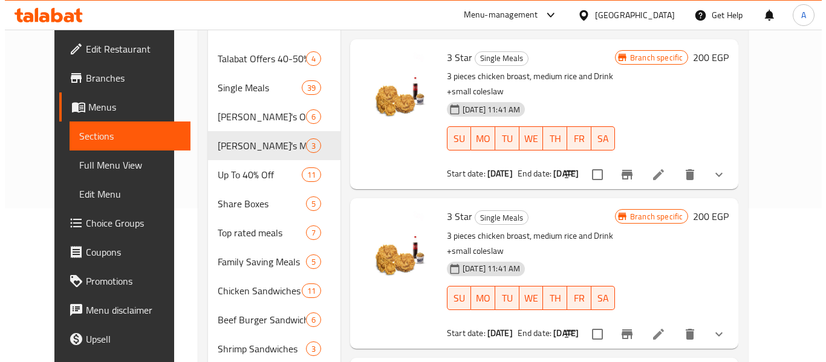
scroll to position [181, 0]
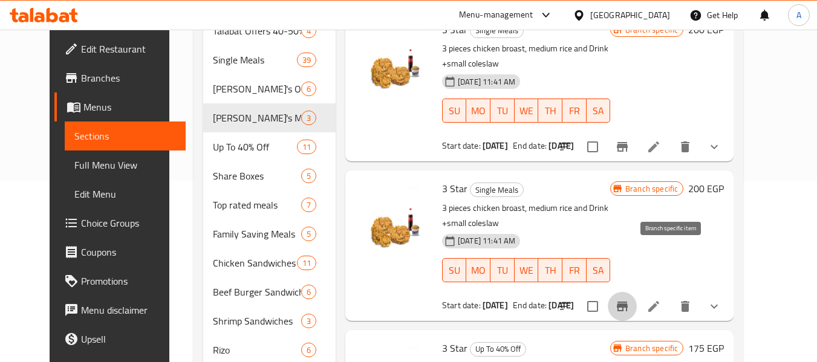
click at [628, 302] on icon "Branch-specific-item" at bounding box center [622, 307] width 11 height 10
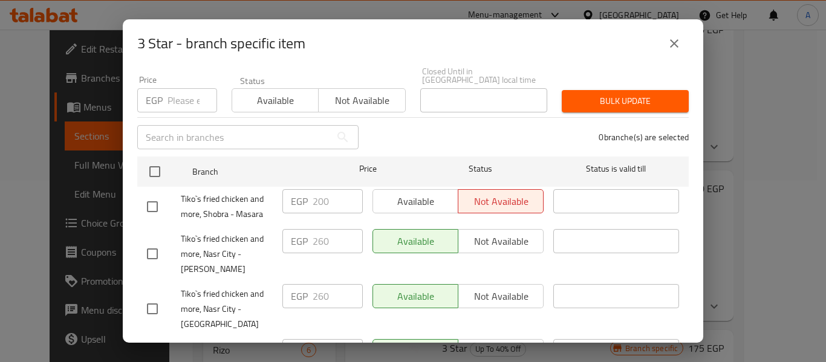
scroll to position [19, 0]
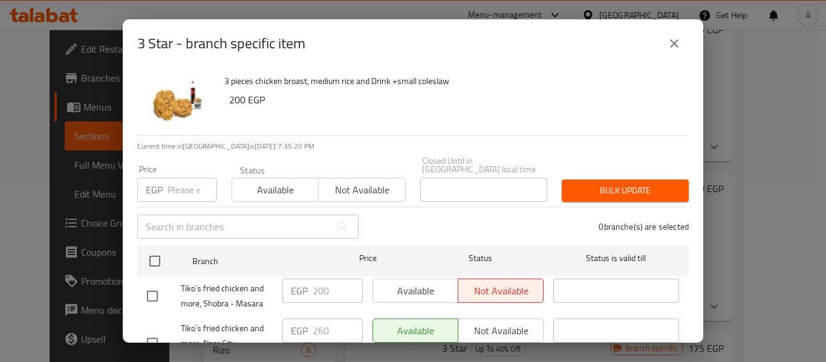
click at [676, 51] on button "close" at bounding box center [674, 43] width 29 height 29
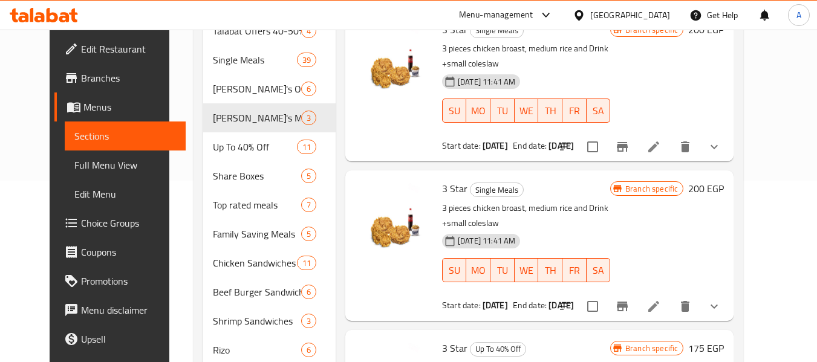
click at [628, 142] on icon "Branch-specific-item" at bounding box center [622, 147] width 11 height 10
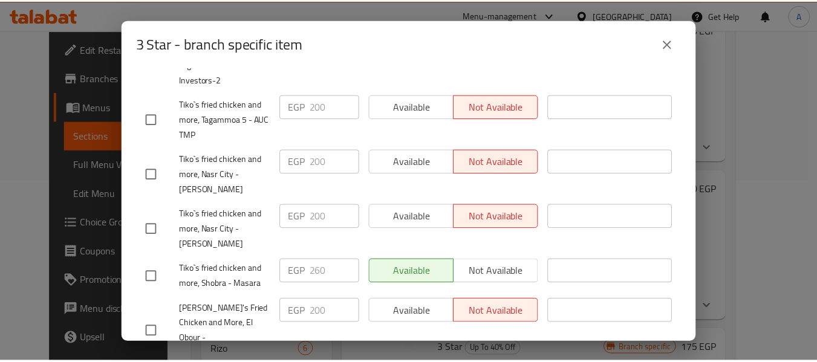
scroll to position [261, 0]
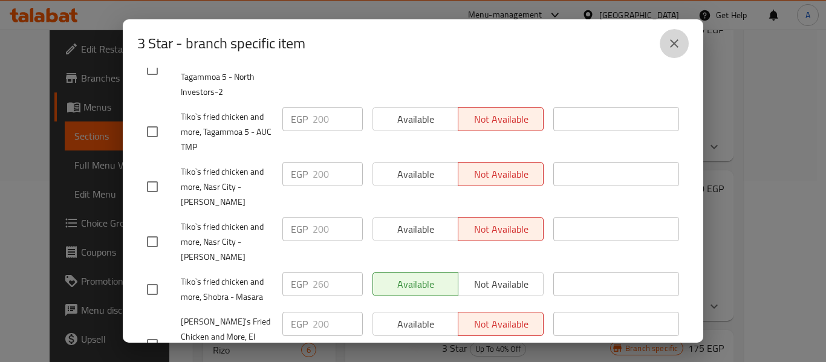
click at [682, 38] on button "close" at bounding box center [674, 43] width 29 height 29
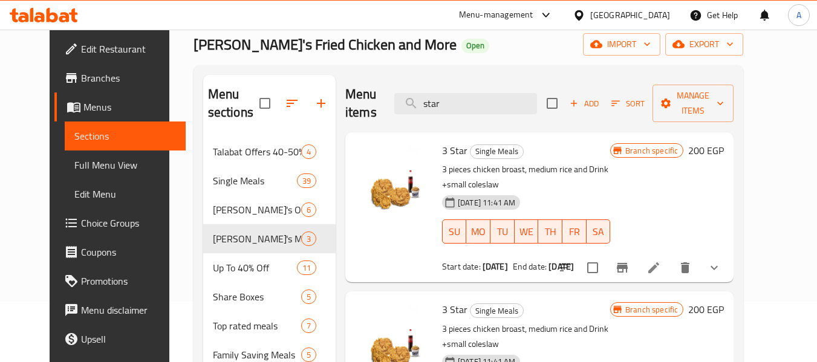
scroll to position [121, 0]
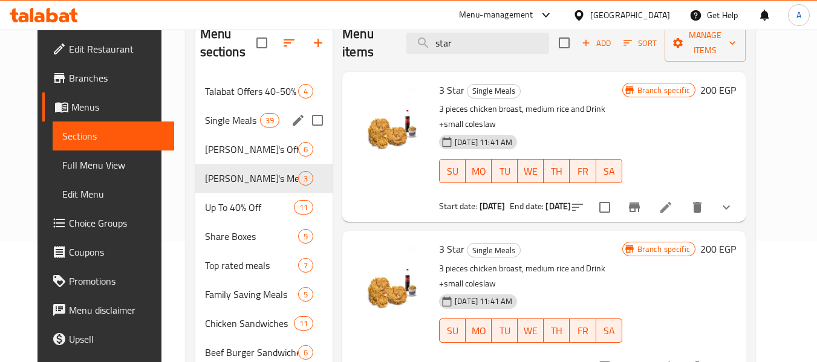
click at [224, 128] on div "Single Meals 39" at bounding box center [264, 120] width 138 height 29
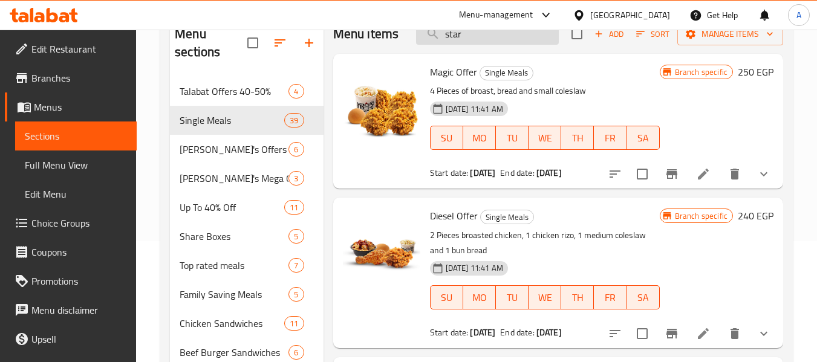
click at [474, 45] on input "star" at bounding box center [487, 34] width 143 height 21
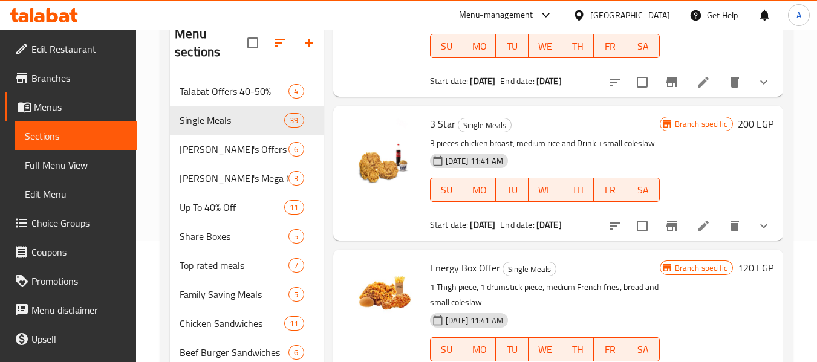
scroll to position [4881, 0]
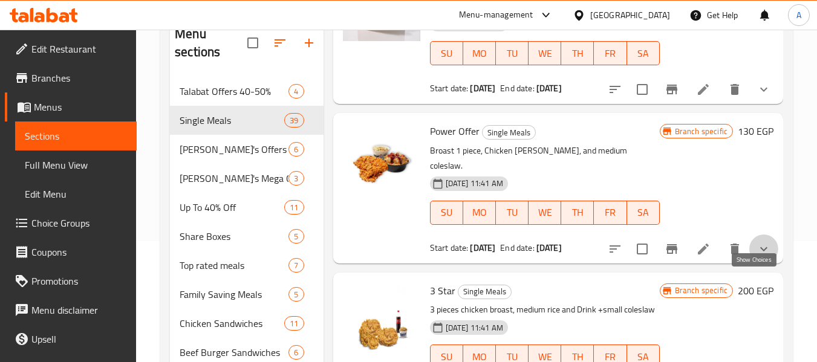
click at [757, 256] on icon "show more" at bounding box center [764, 249] width 15 height 15
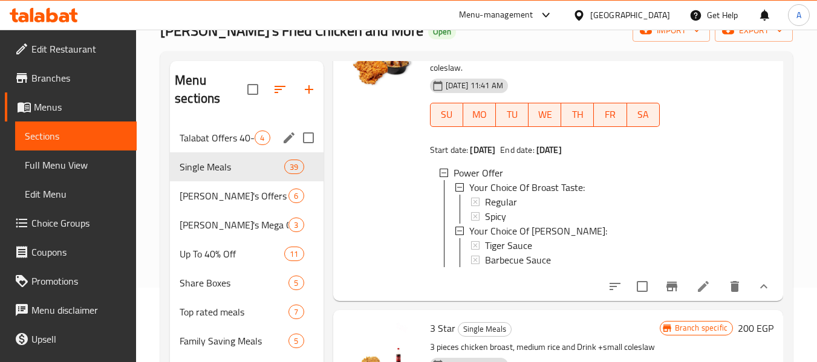
scroll to position [60, 0]
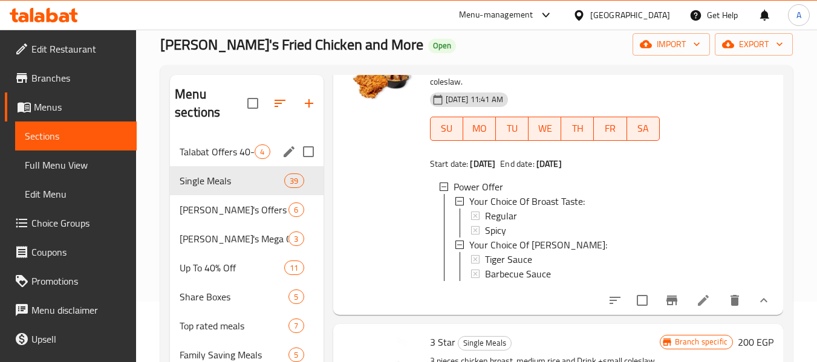
click at [197, 169] on div "Single Meals 39" at bounding box center [246, 180] width 153 height 29
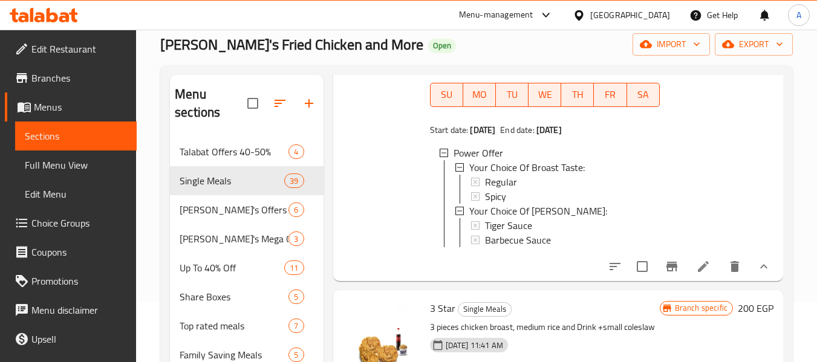
scroll to position [4905, 0]
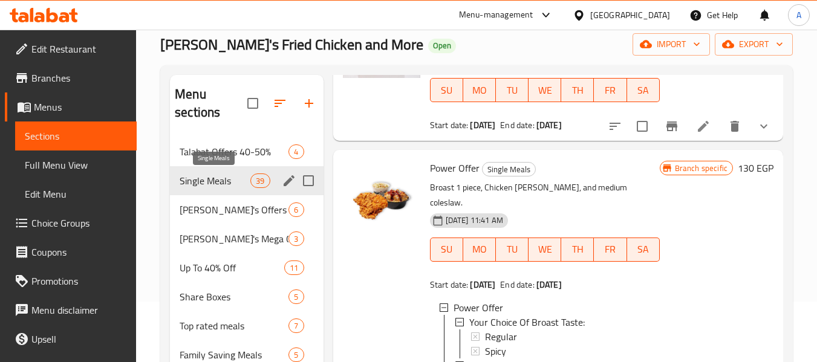
click at [233, 187] on span "Single Meals" at bounding box center [215, 181] width 71 height 15
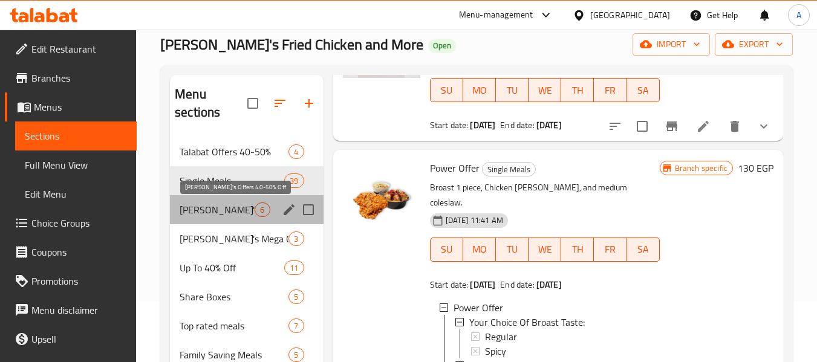
click at [227, 208] on span "Tiko's Offers 40-50% Off" at bounding box center [217, 210] width 75 height 15
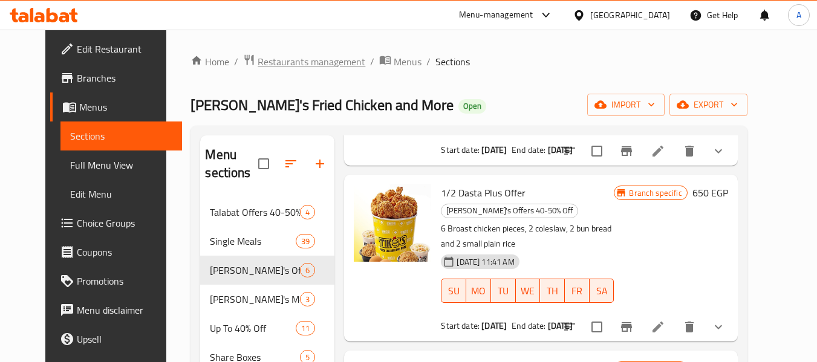
click at [266, 57] on span "Restaurants management" at bounding box center [312, 61] width 108 height 15
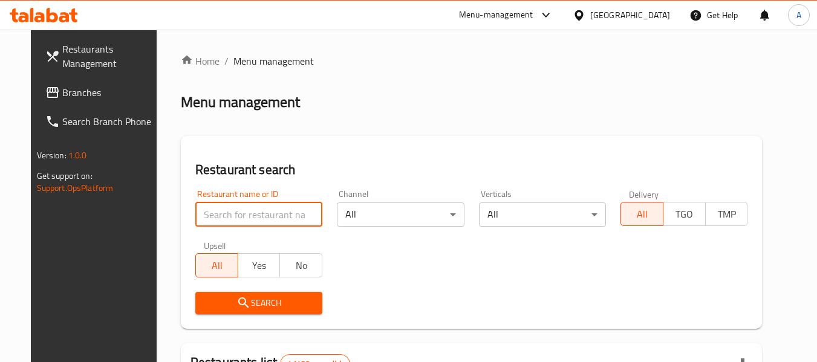
click at [255, 223] on input "search" at bounding box center [258, 215] width 127 height 24
click at [259, 212] on input "v" at bounding box center [258, 215] width 127 height 24
paste input "501589"
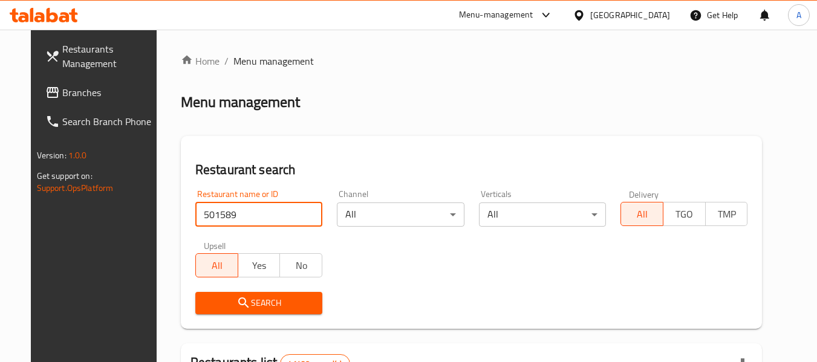
type input "501589"
click button "Search" at bounding box center [258, 303] width 127 height 22
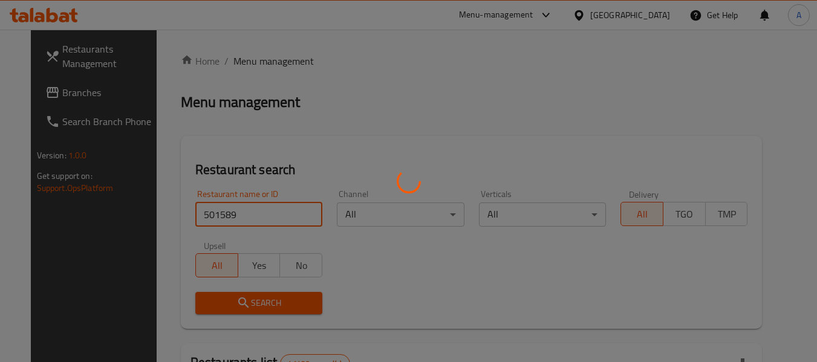
click button "Search" at bounding box center [258, 303] width 127 height 22
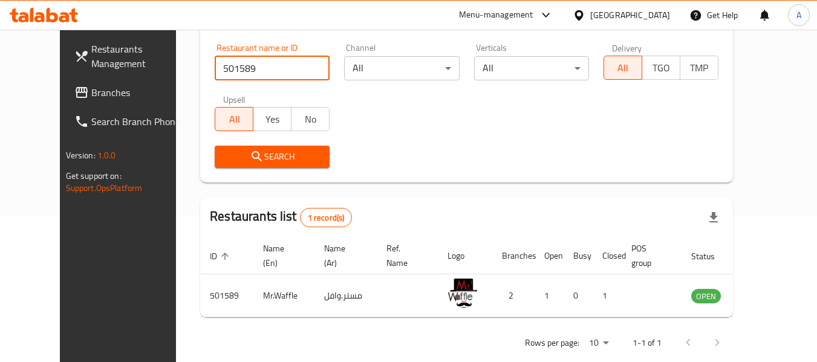
scroll to position [148, 0]
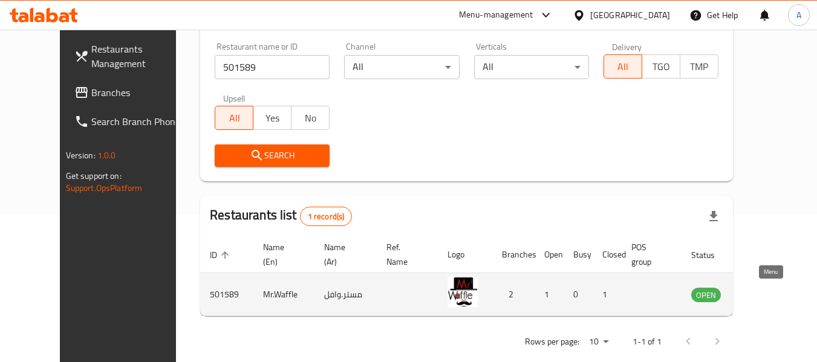
click at [777, 293] on link "enhanced table" at bounding box center [766, 294] width 22 height 15
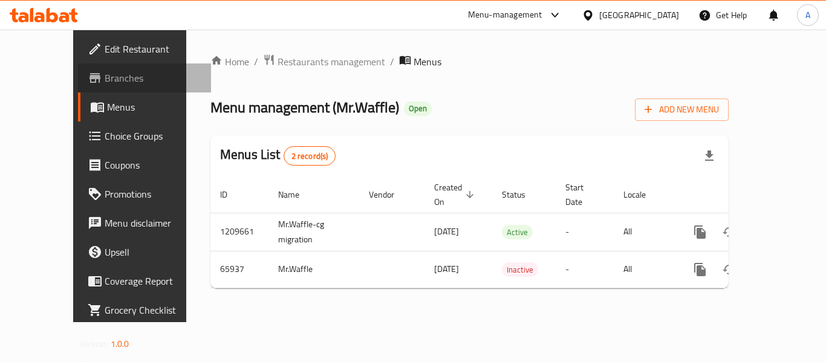
click at [105, 73] on span "Branches" at bounding box center [153, 78] width 97 height 15
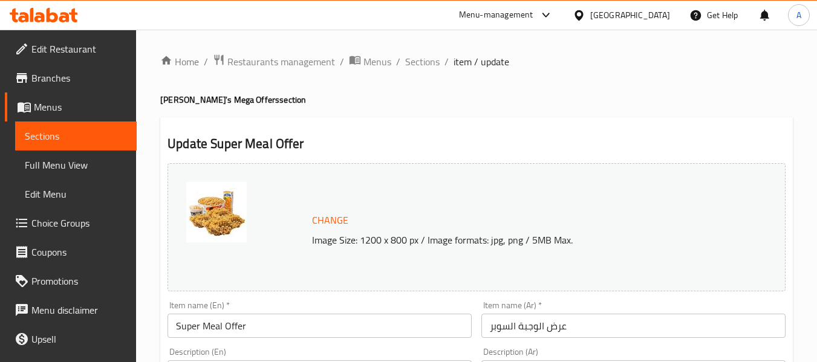
click at [59, 73] on span "Branches" at bounding box center [79, 78] width 96 height 15
